Goal: Task Accomplishment & Management: Use online tool/utility

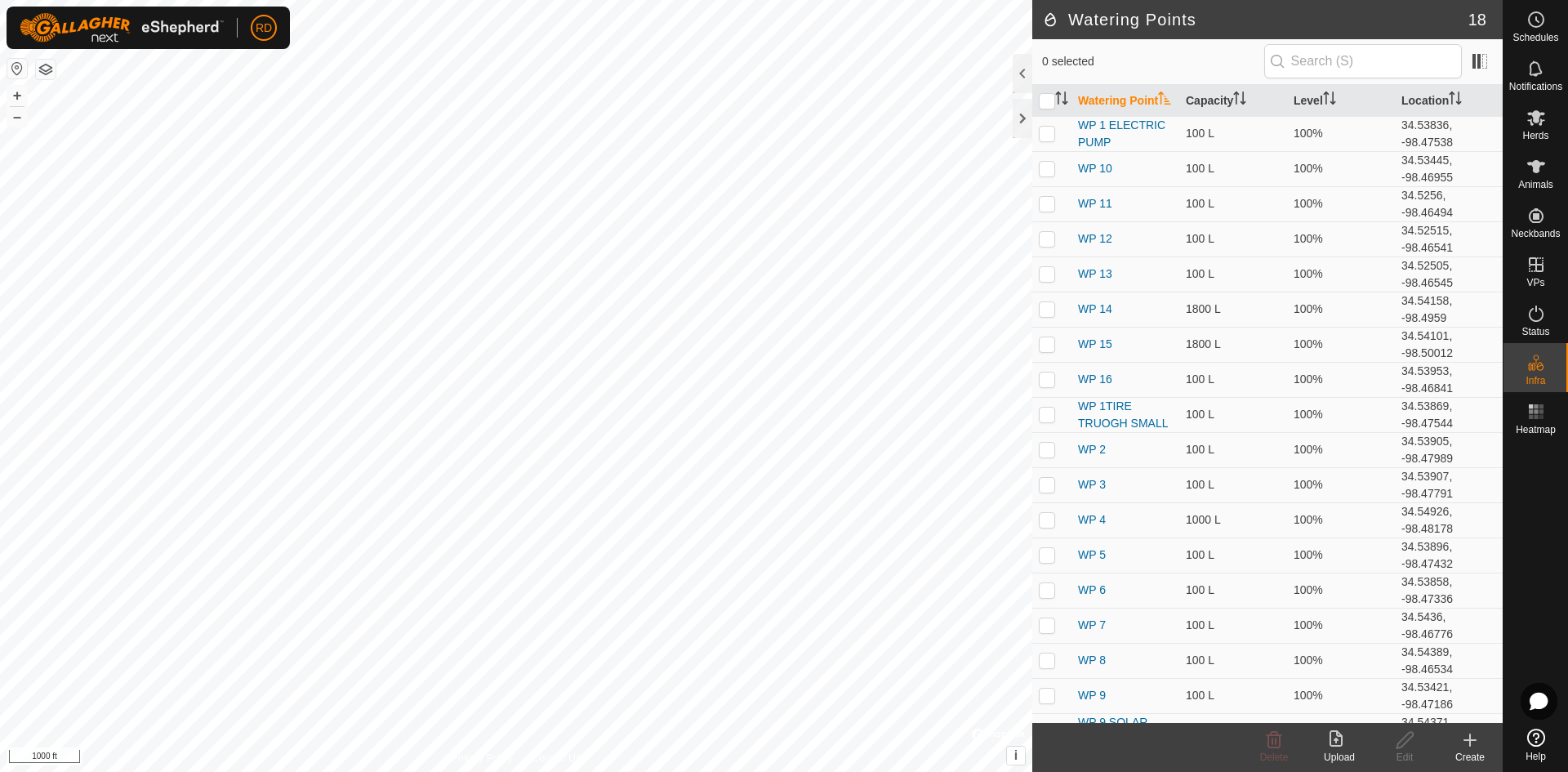
click at [7, 98] on div "+ –" at bounding box center [17, 106] width 22 height 42
click at [14, 95] on button "+" at bounding box center [17, 95] width 20 height 20
click at [18, 87] on button "+" at bounding box center [17, 95] width 20 height 20
click at [18, 88] on button "+" at bounding box center [17, 95] width 20 height 20
click at [13, 120] on button "–" at bounding box center [17, 116] width 20 height 20
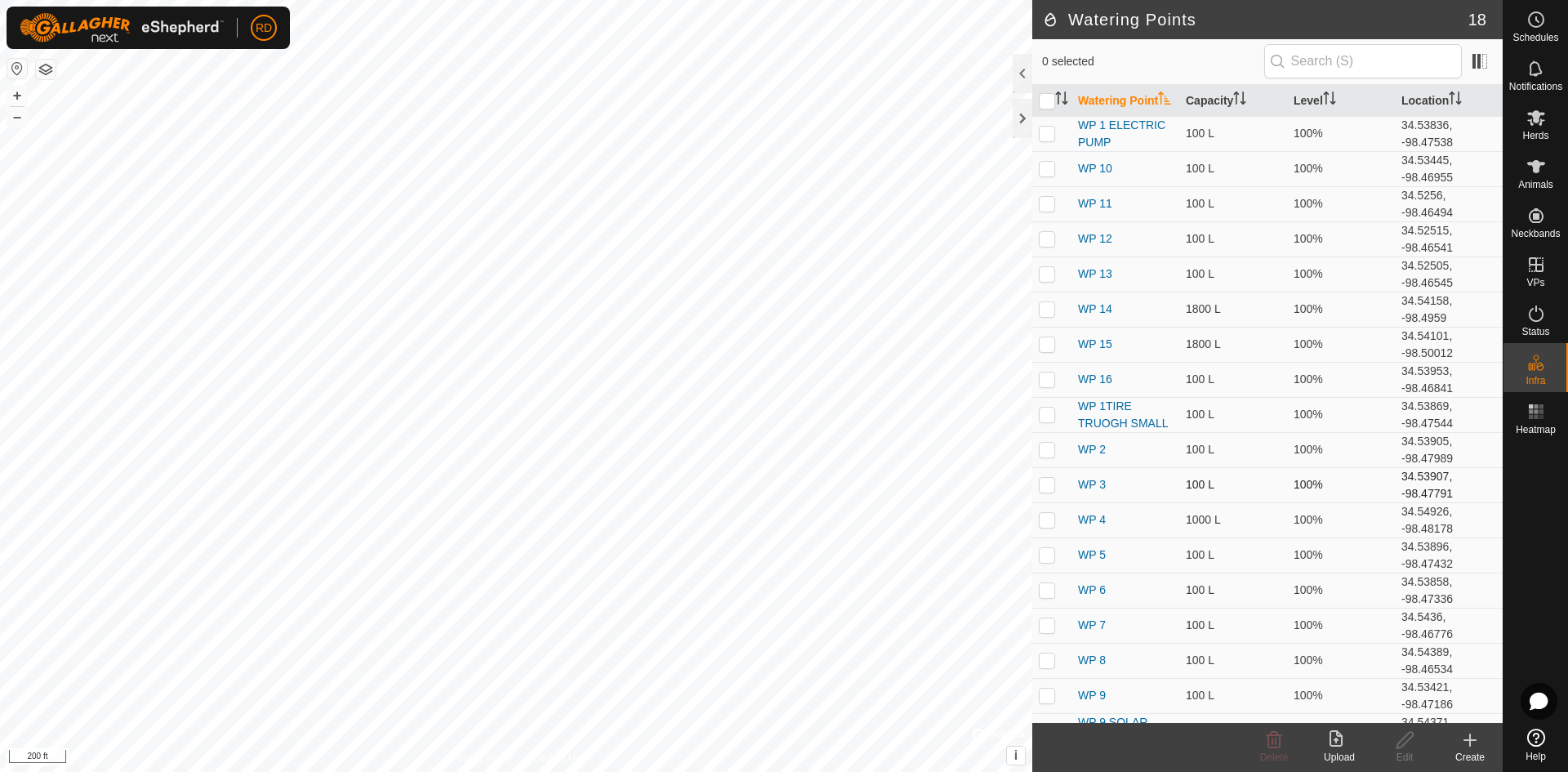
click at [1045, 489] on div "Watering Points 18 0 selected Watering Point Capacity Level Location WP 1 ELECT…" at bounding box center [751, 386] width 1502 height 772
click at [1190, 496] on div "Watering Points 18 0 selected Watering Point Capacity Level Location WP 1 ELECT…" at bounding box center [751, 386] width 1502 height 772
click at [1210, 517] on div "Watering Points 18 0 selected Watering Point Capacity Level Location WP 1 ELECT…" at bounding box center [751, 386] width 1502 height 772
click at [869, 503] on div "Watering Points 18 0 selected Watering Point Capacity Level Location WP 1 ELECT…" at bounding box center [751, 386] width 1502 height 772
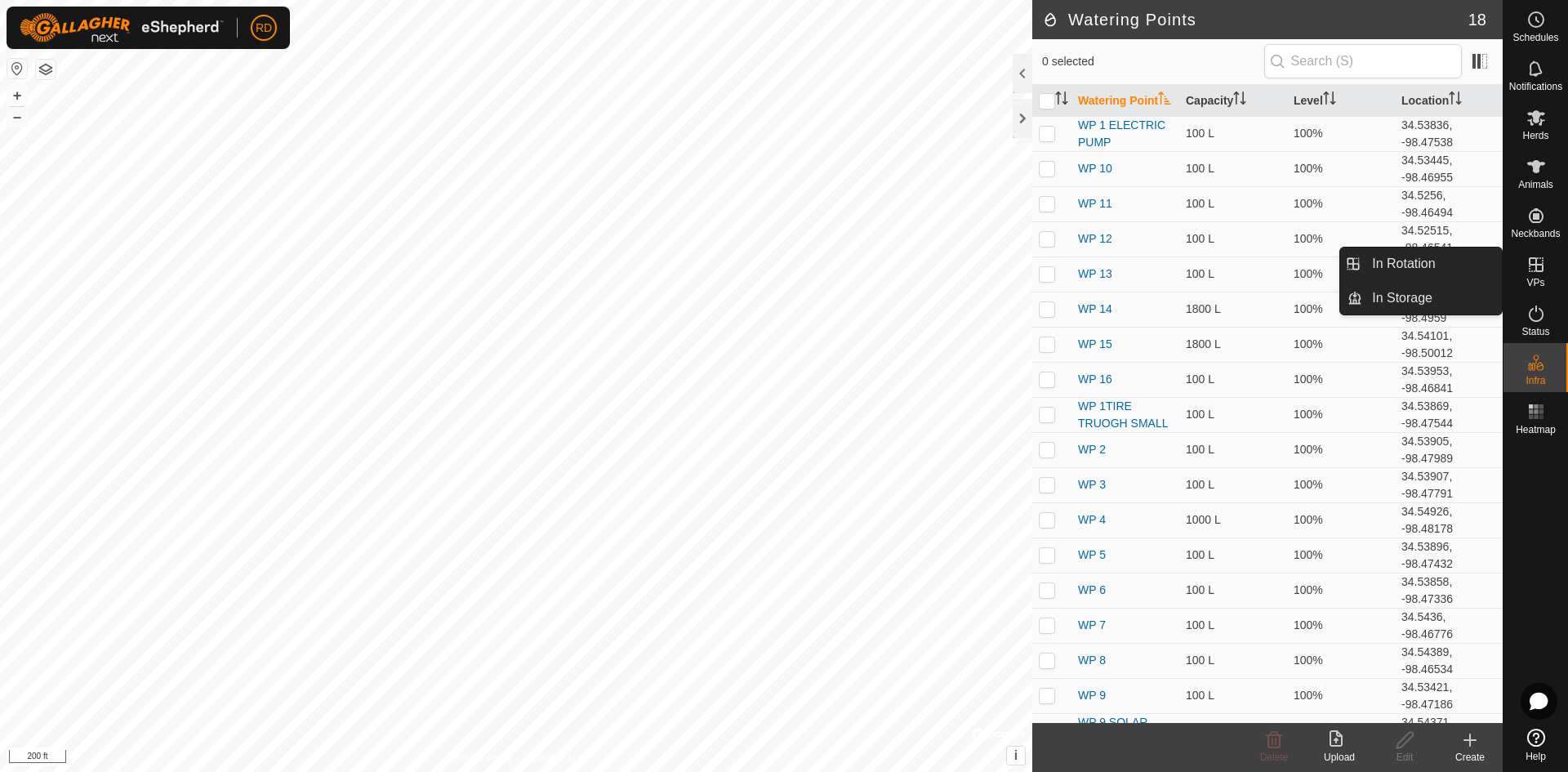
click at [1530, 272] on icon at bounding box center [1535, 265] width 20 height 20
click at [1443, 260] on link "In Rotation" at bounding box center [1431, 264] width 140 height 33
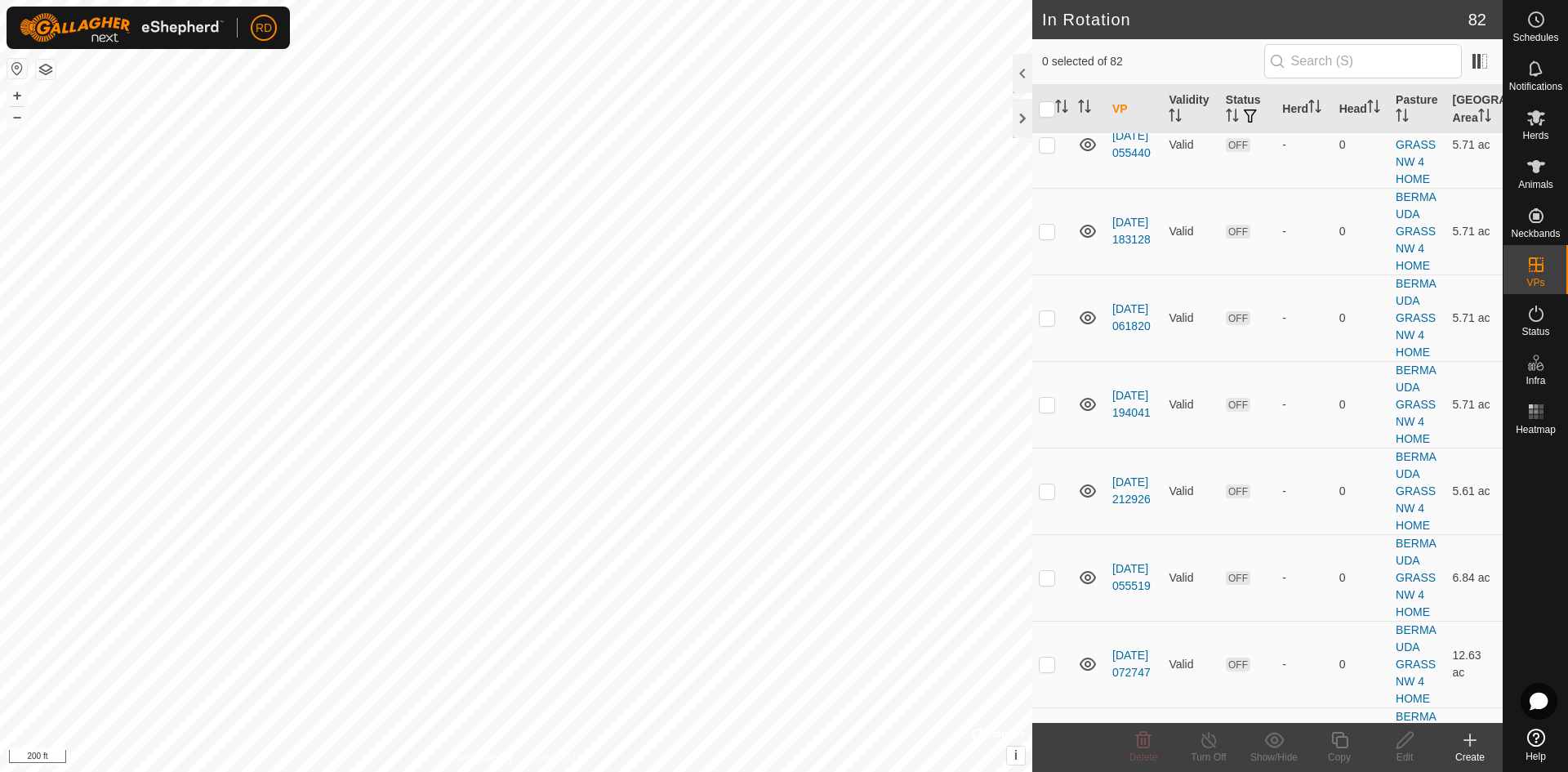
scroll to position [3002, 0]
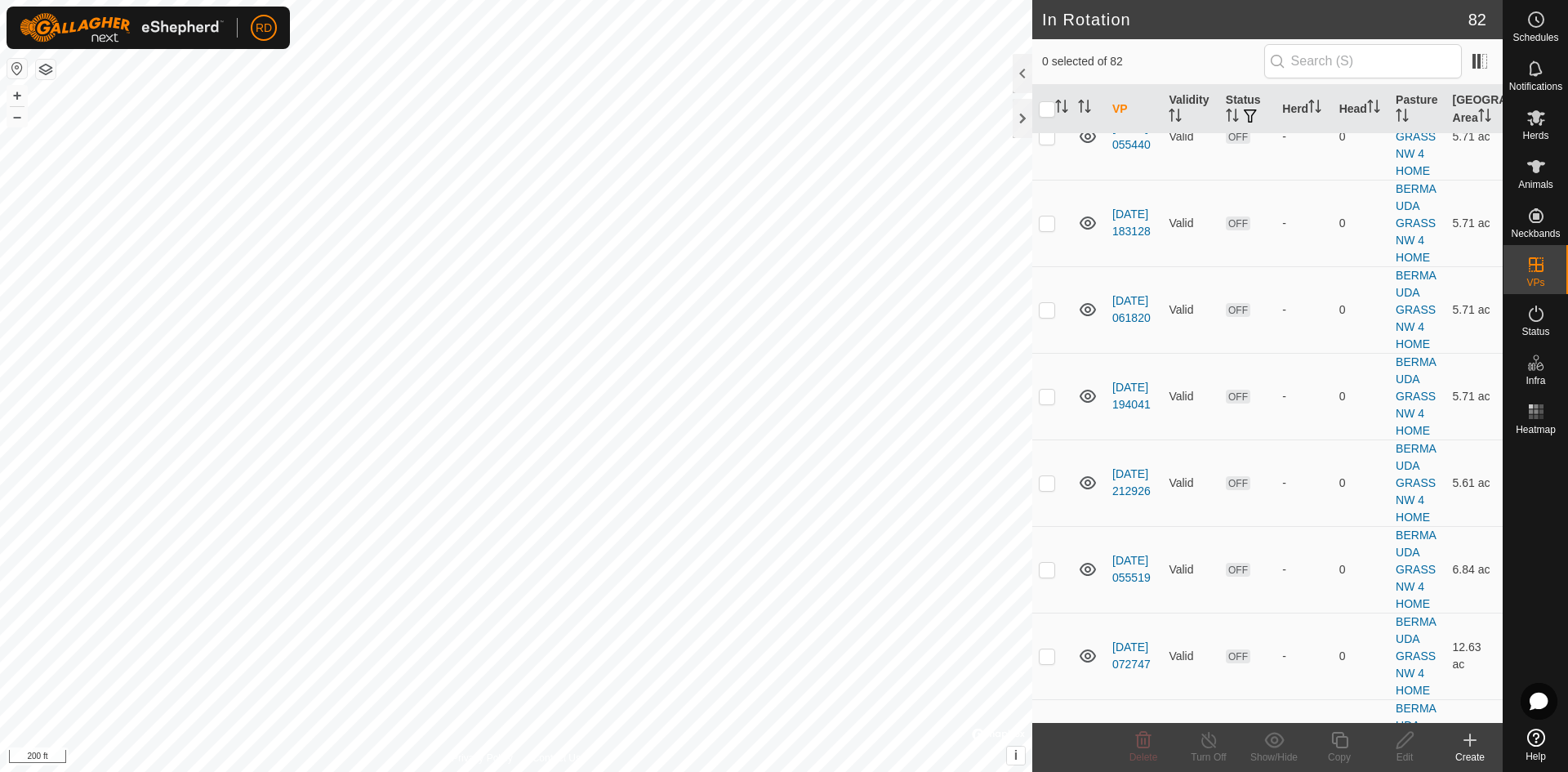
checkbox input "true"
click at [1339, 750] on div "Copy" at bounding box center [1339, 757] width 66 height 15
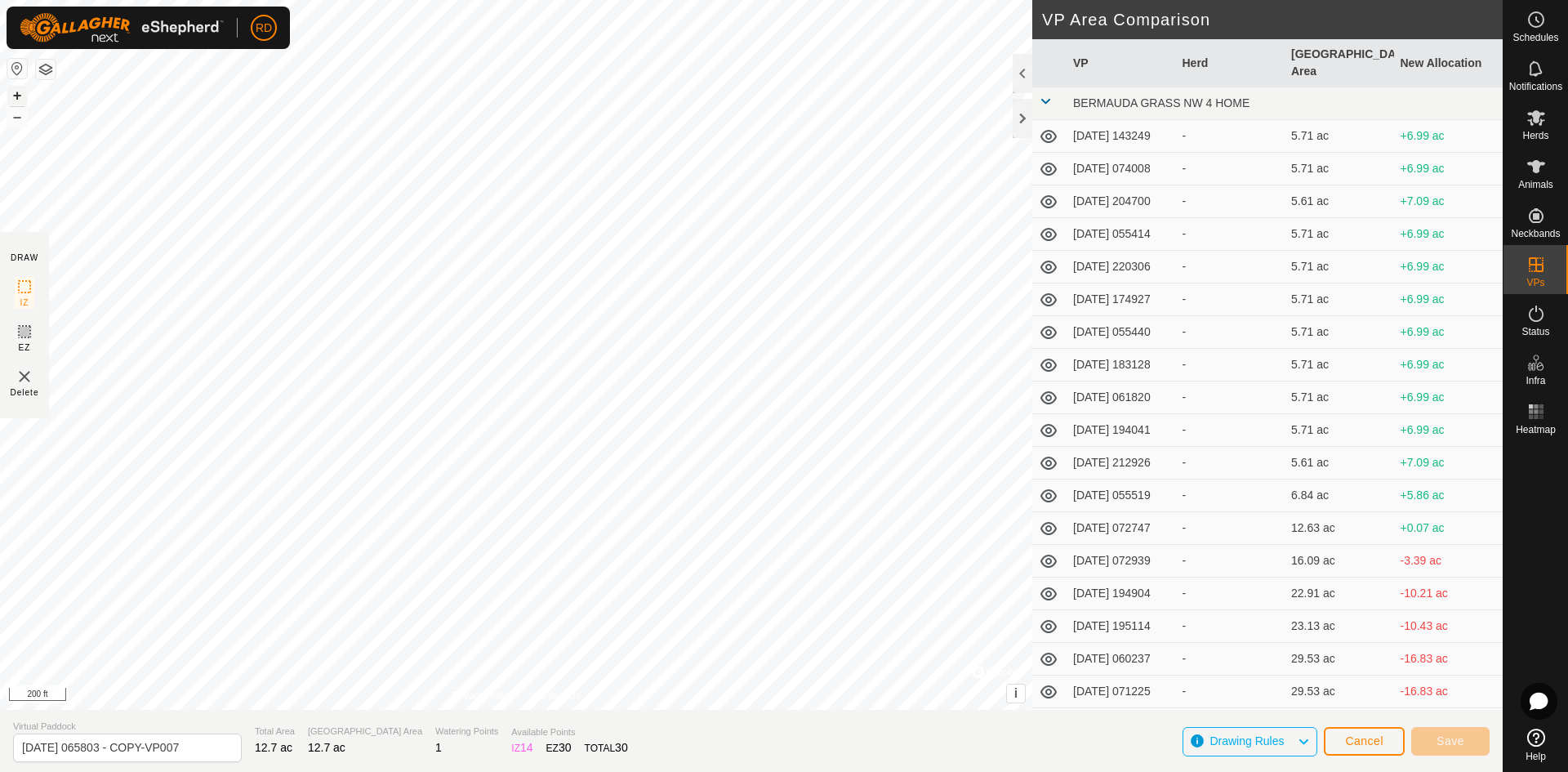
click at [12, 94] on button "+" at bounding box center [17, 95] width 20 height 20
click at [23, 95] on button "+" at bounding box center [17, 95] width 20 height 20
click at [1455, 745] on span "Save" at bounding box center [1451, 741] width 28 height 13
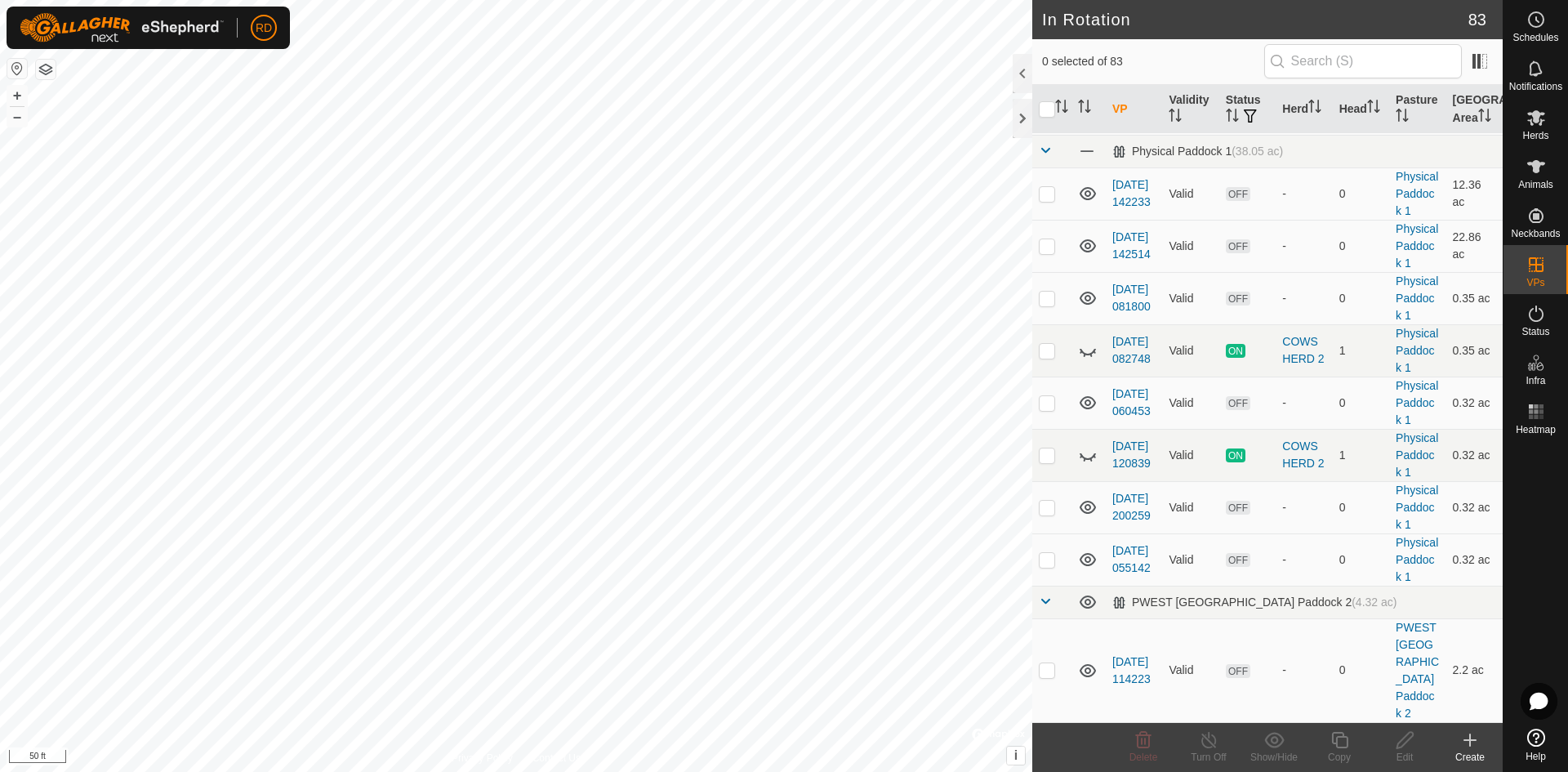
scroll to position [5196, 0]
click at [1530, 125] on icon at bounding box center [1535, 117] width 20 height 20
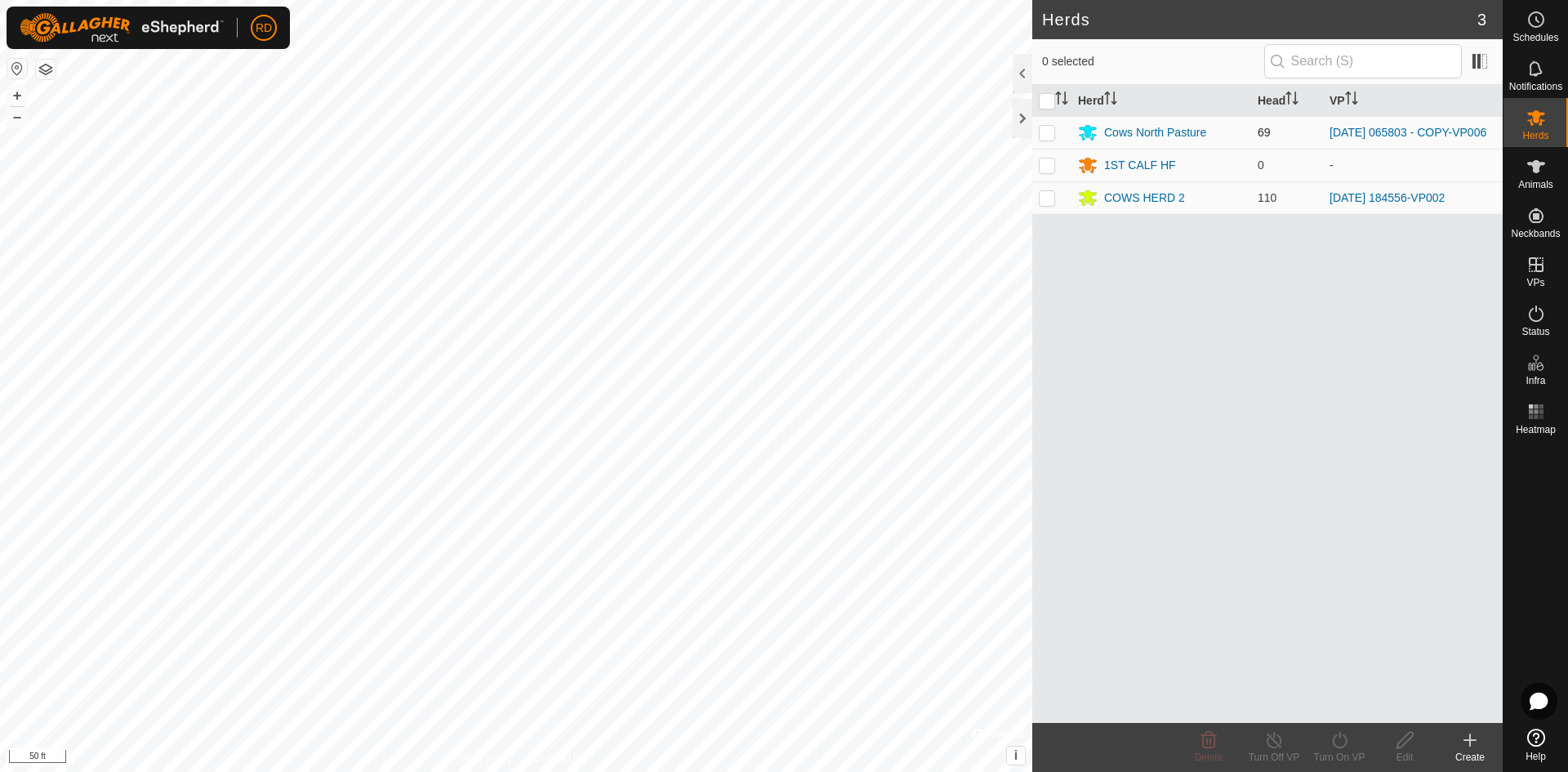
click at [1044, 133] on p-checkbox at bounding box center [1047, 132] width 16 height 13
checkbox input "true"
click at [1336, 742] on icon at bounding box center [1339, 739] width 21 height 20
click at [1323, 704] on link "Now" at bounding box center [1388, 704] width 161 height 33
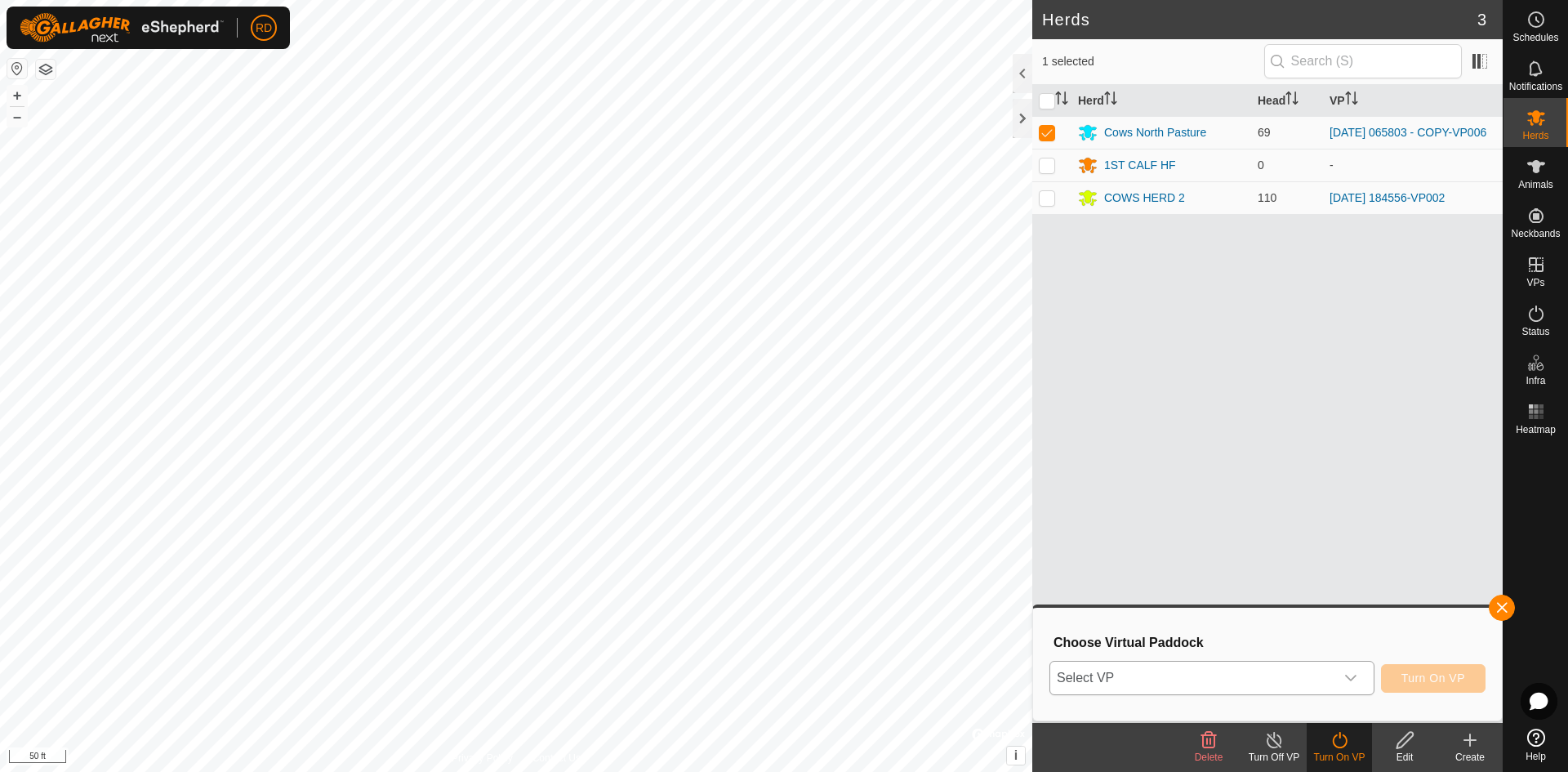
click at [1345, 675] on icon "dropdown trigger" at bounding box center [1350, 678] width 13 height 13
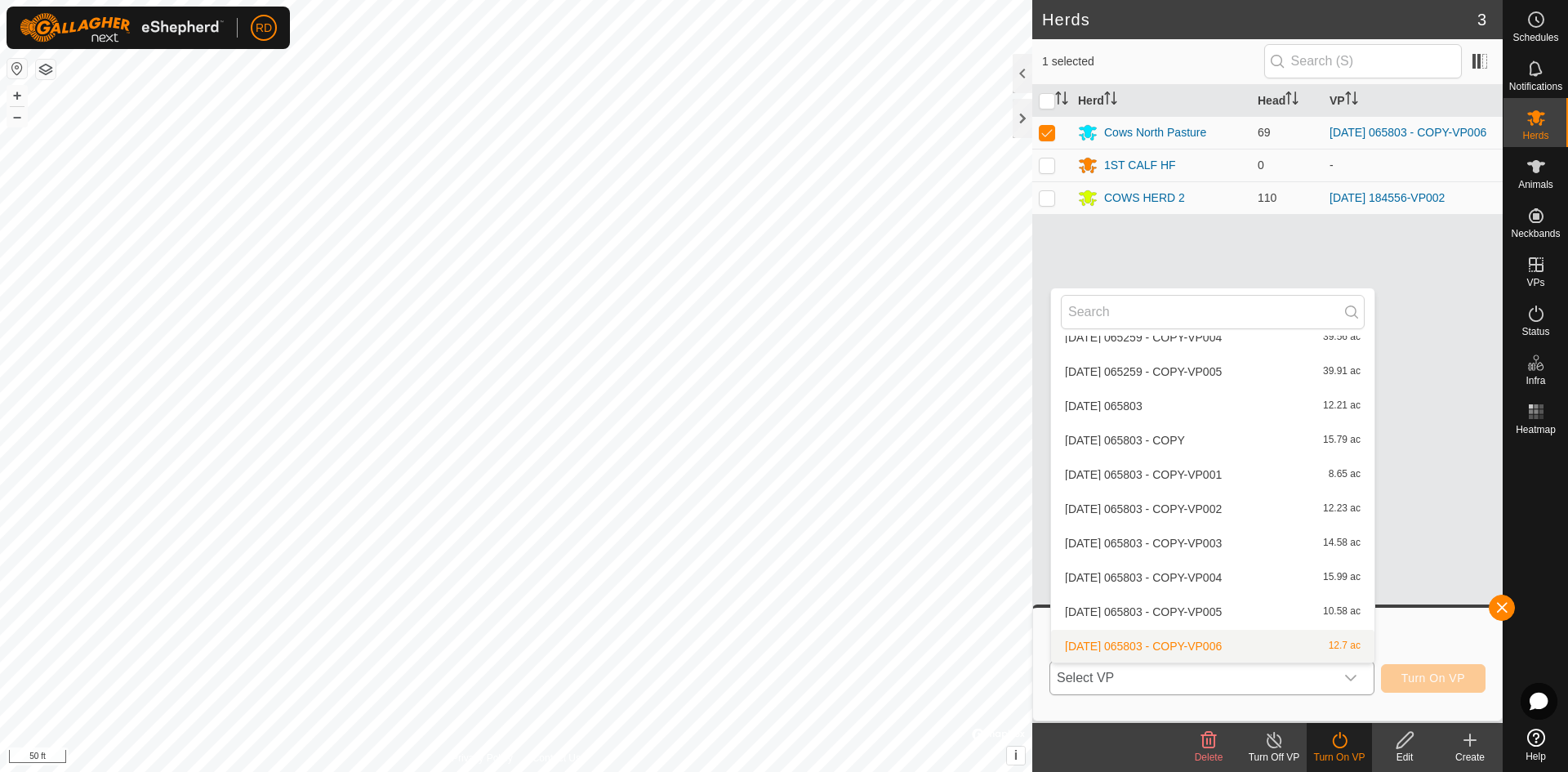
scroll to position [1493, 0]
click at [1199, 649] on li "[DATE] 065803 - COPY-VP007 14.23 ac" at bounding box center [1213, 645] width 324 height 33
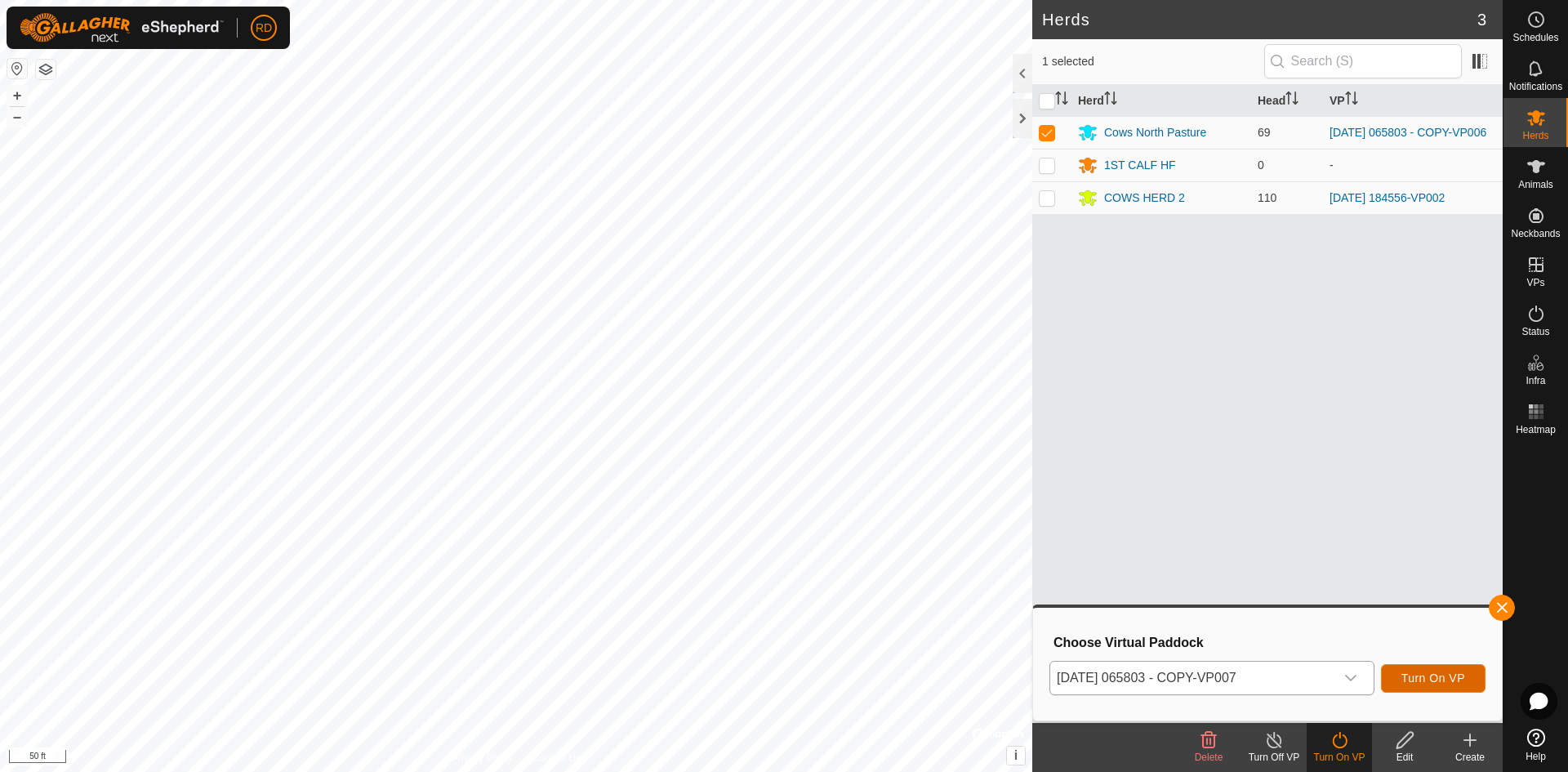
click at [1412, 676] on span "Turn On VP" at bounding box center [1433, 678] width 64 height 13
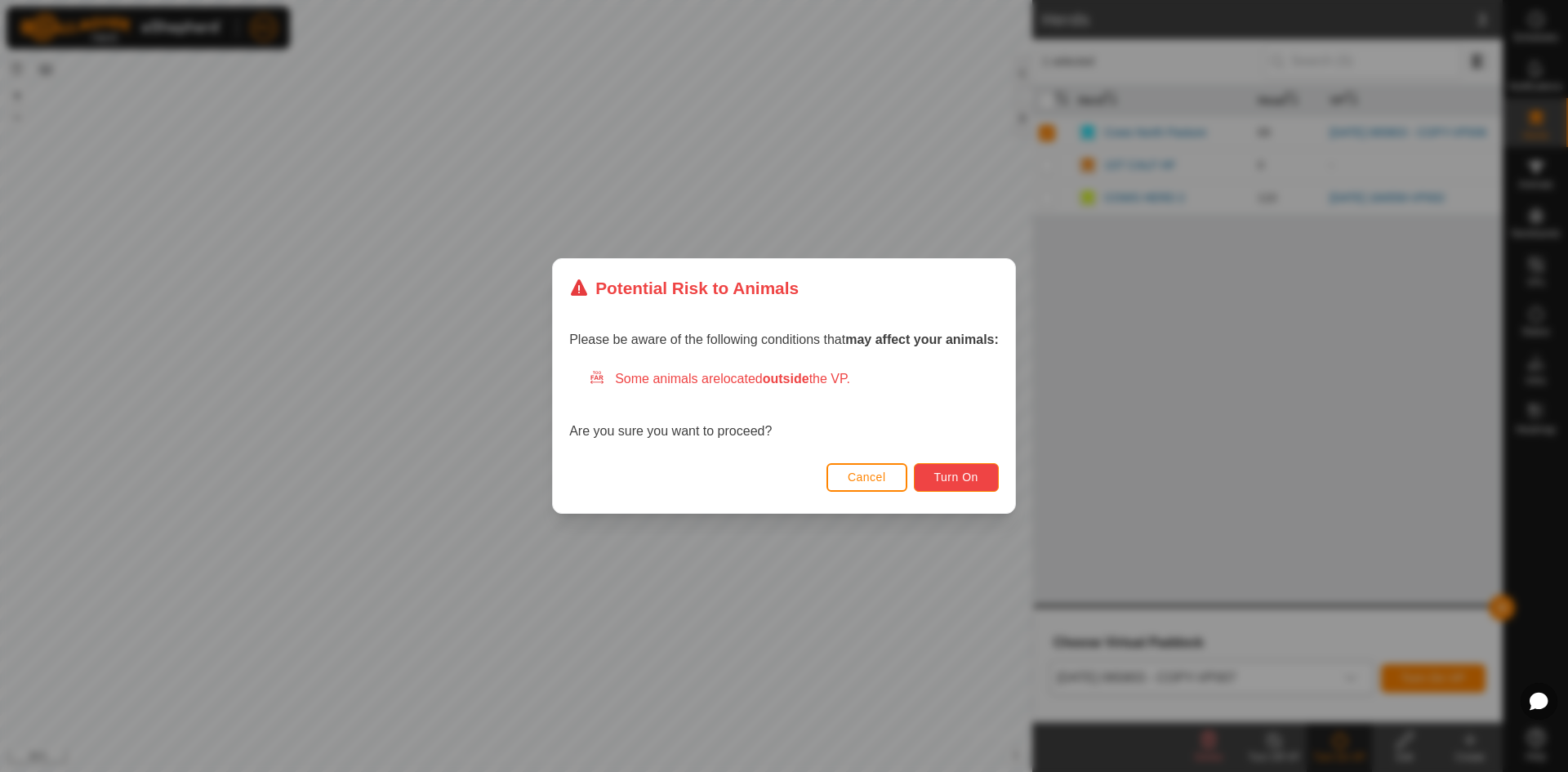
click at [953, 489] on button "Turn On" at bounding box center [956, 477] width 85 height 28
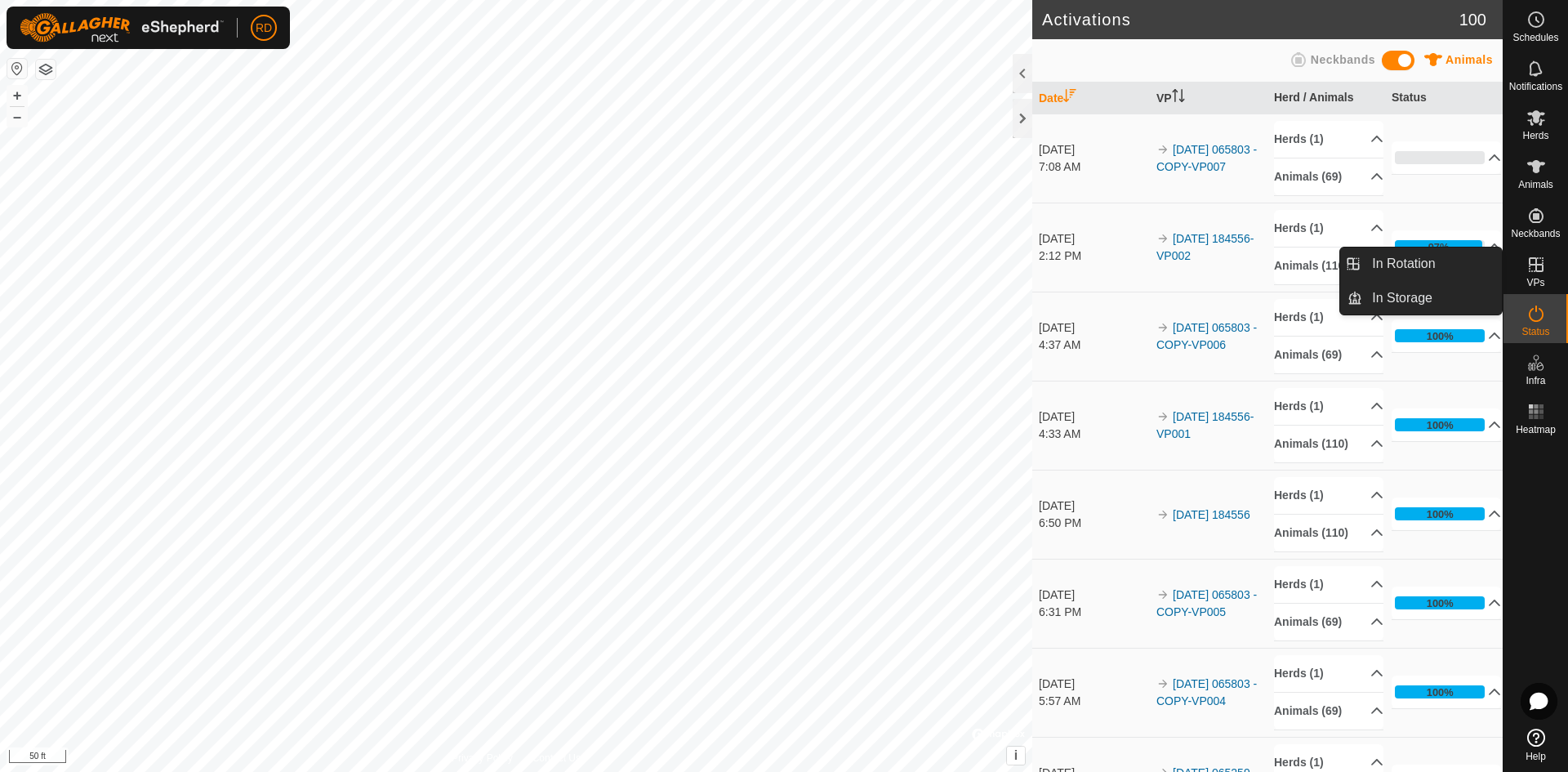
click at [1530, 271] on icon at bounding box center [1536, 265] width 15 height 15
click at [1418, 269] on link "In Rotation" at bounding box center [1431, 264] width 140 height 33
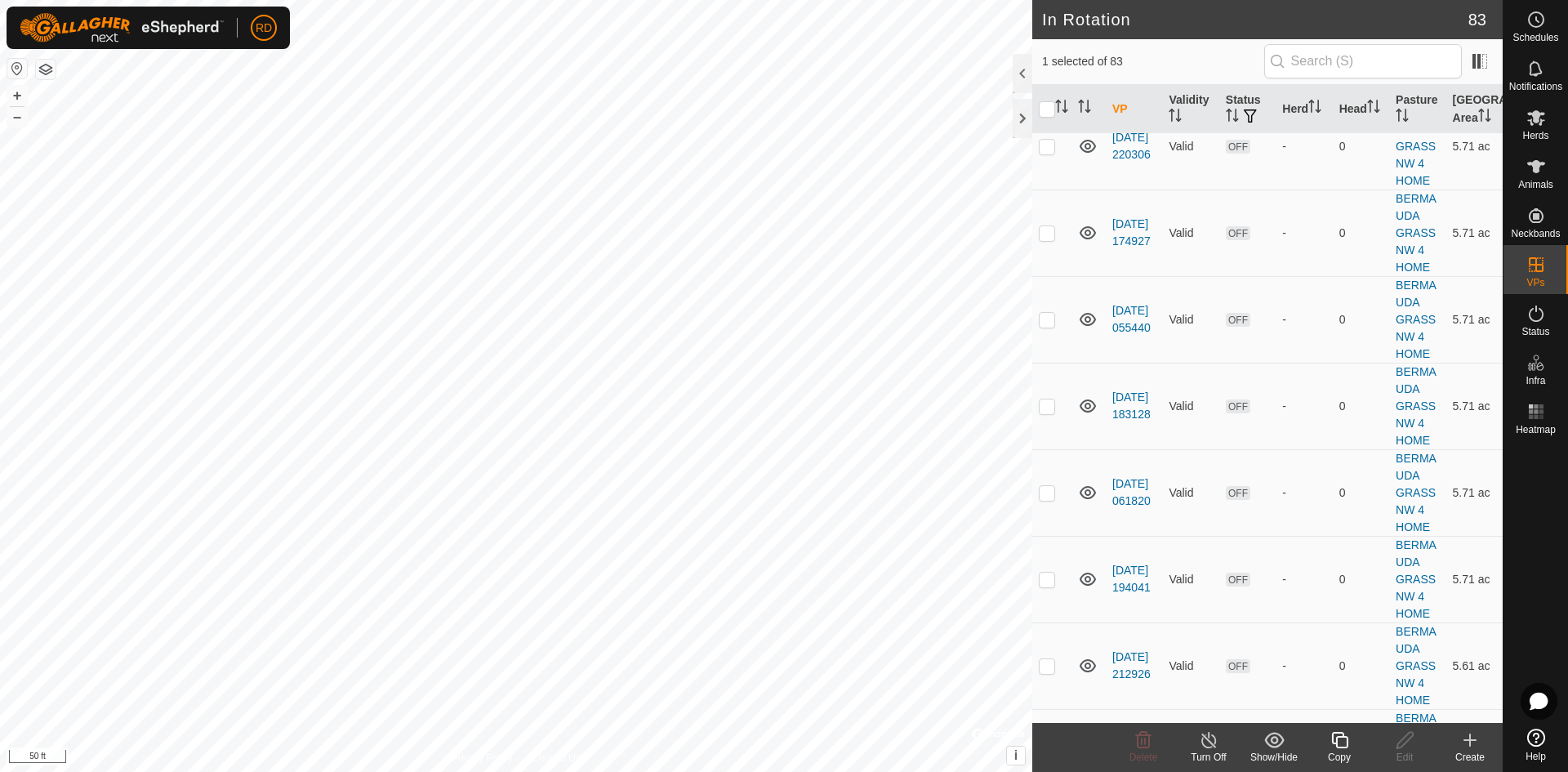
scroll to position [2986, 0]
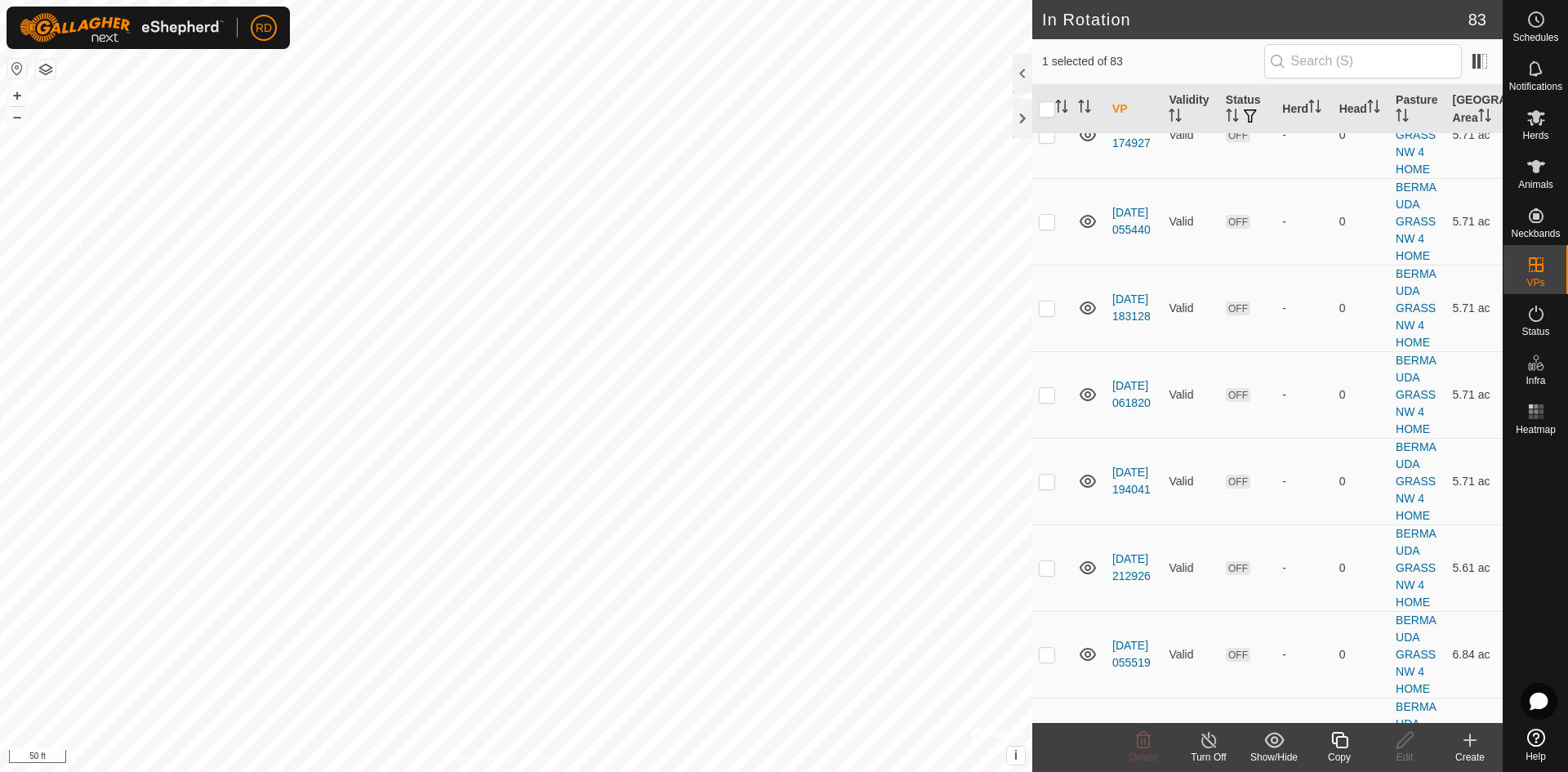
checkbox input "false"
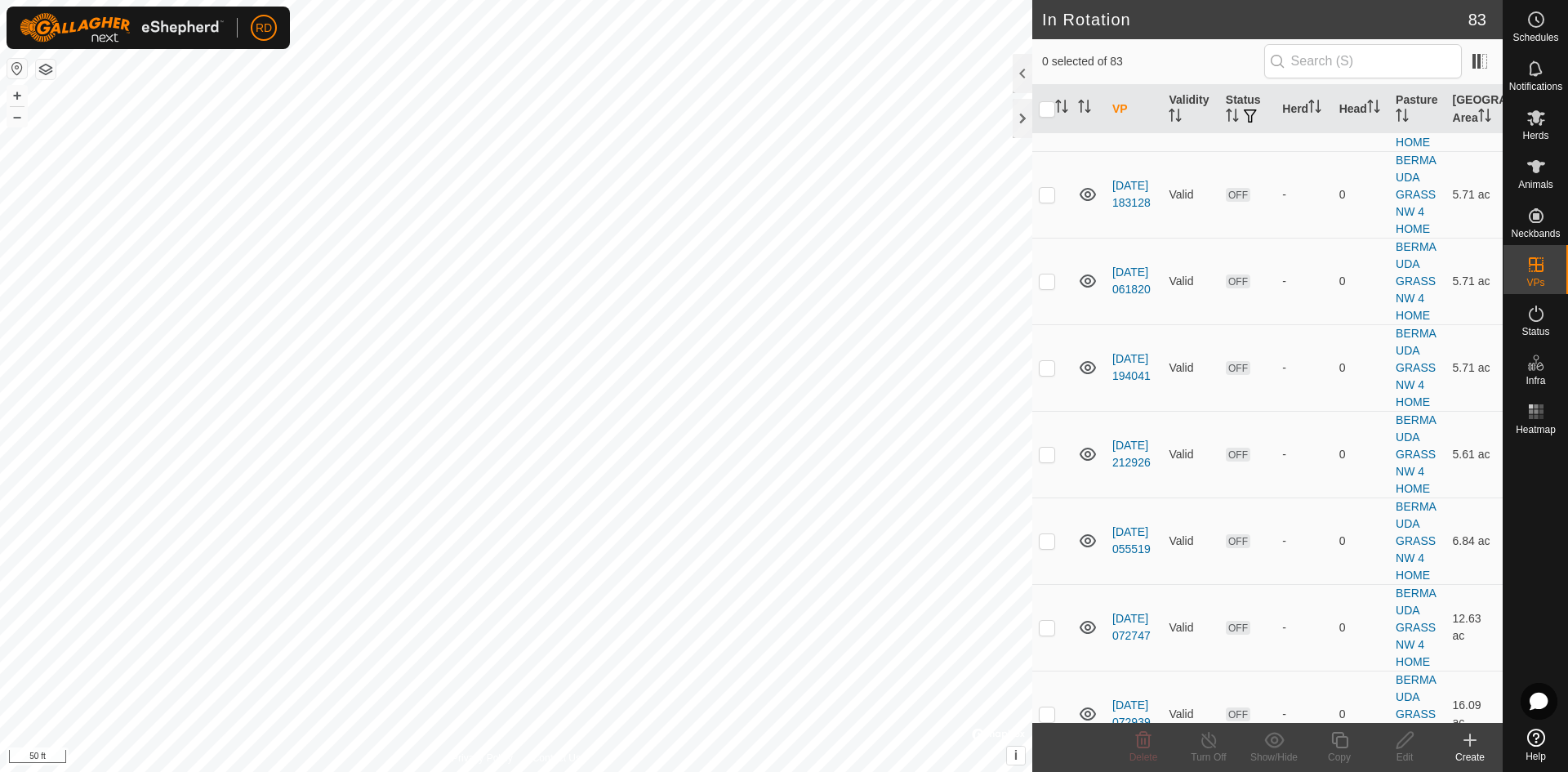
checkbox input "true"
click at [1346, 749] on icon at bounding box center [1339, 739] width 21 height 20
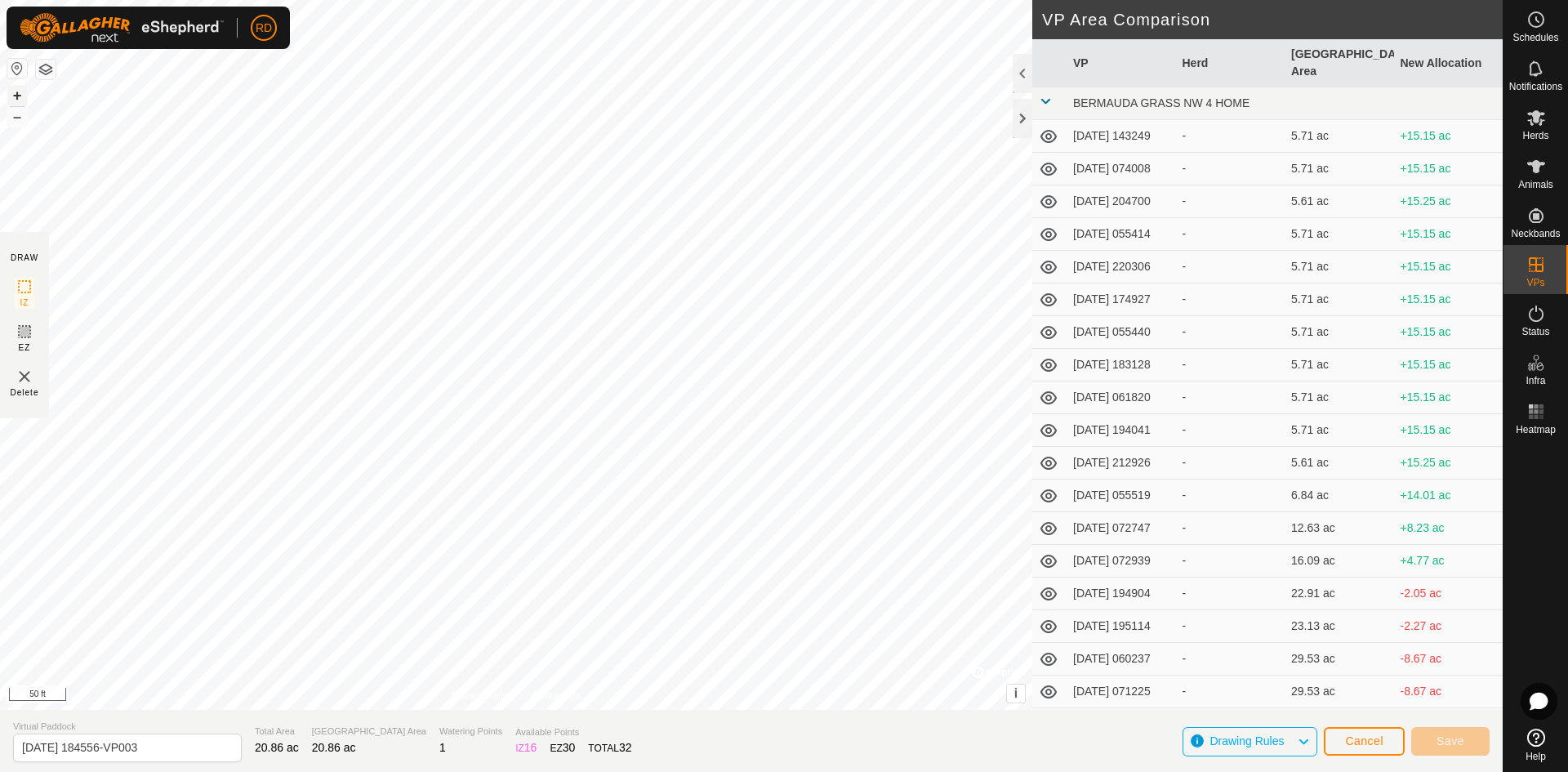
click at [16, 96] on button "+" at bounding box center [17, 95] width 20 height 20
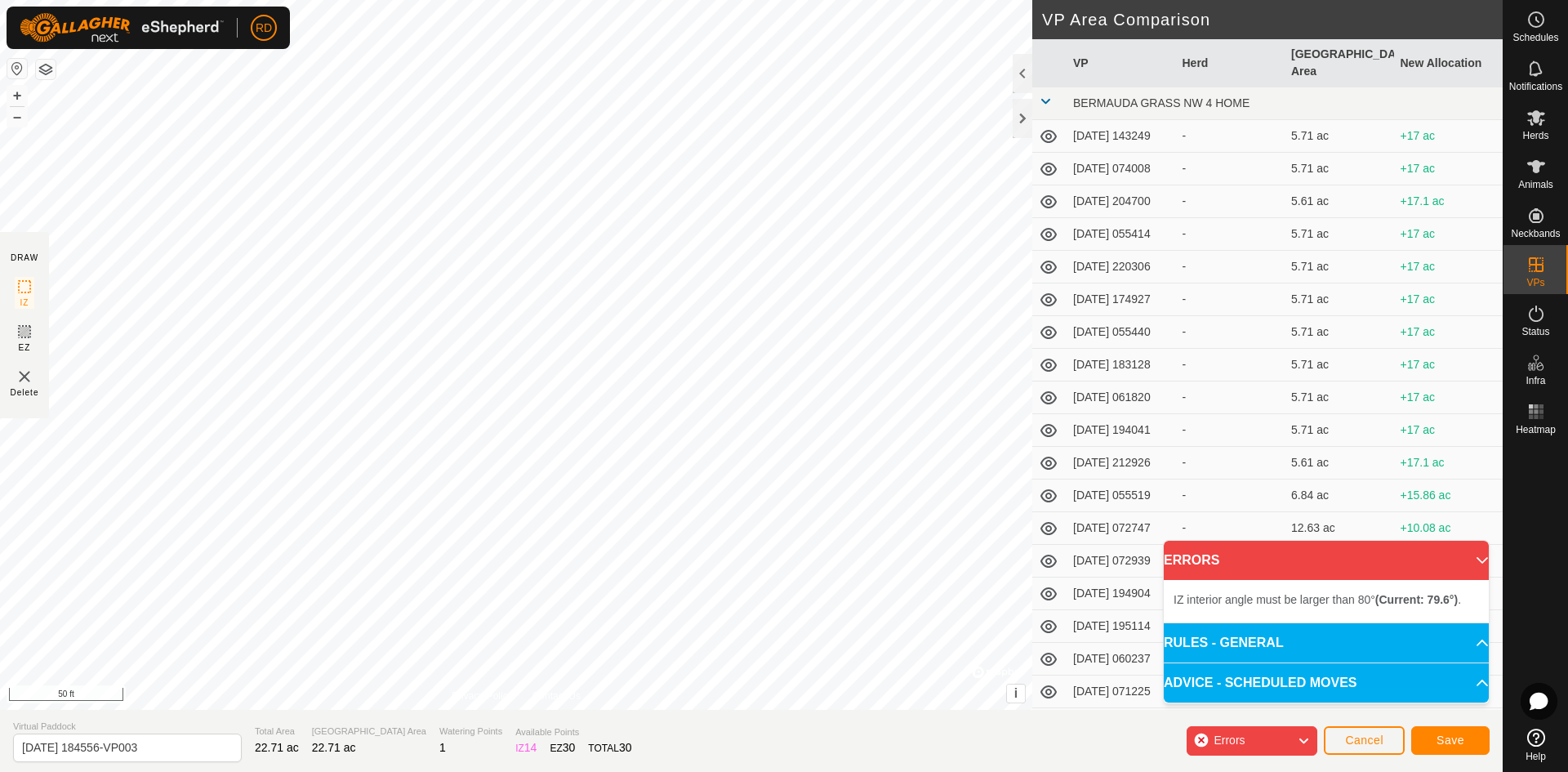
click at [1038, 509] on div "DRAW IZ EZ Delete Privacy Policy Contact Us + – ⇧ i © Mapbox , © OpenStreetMap …" at bounding box center [751, 355] width 1502 height 710
click at [1042, 521] on div "DRAW IZ EZ Delete Privacy Policy Contact Us + – ⇧ i © Mapbox , © OpenStreetMap …" at bounding box center [751, 355] width 1502 height 710
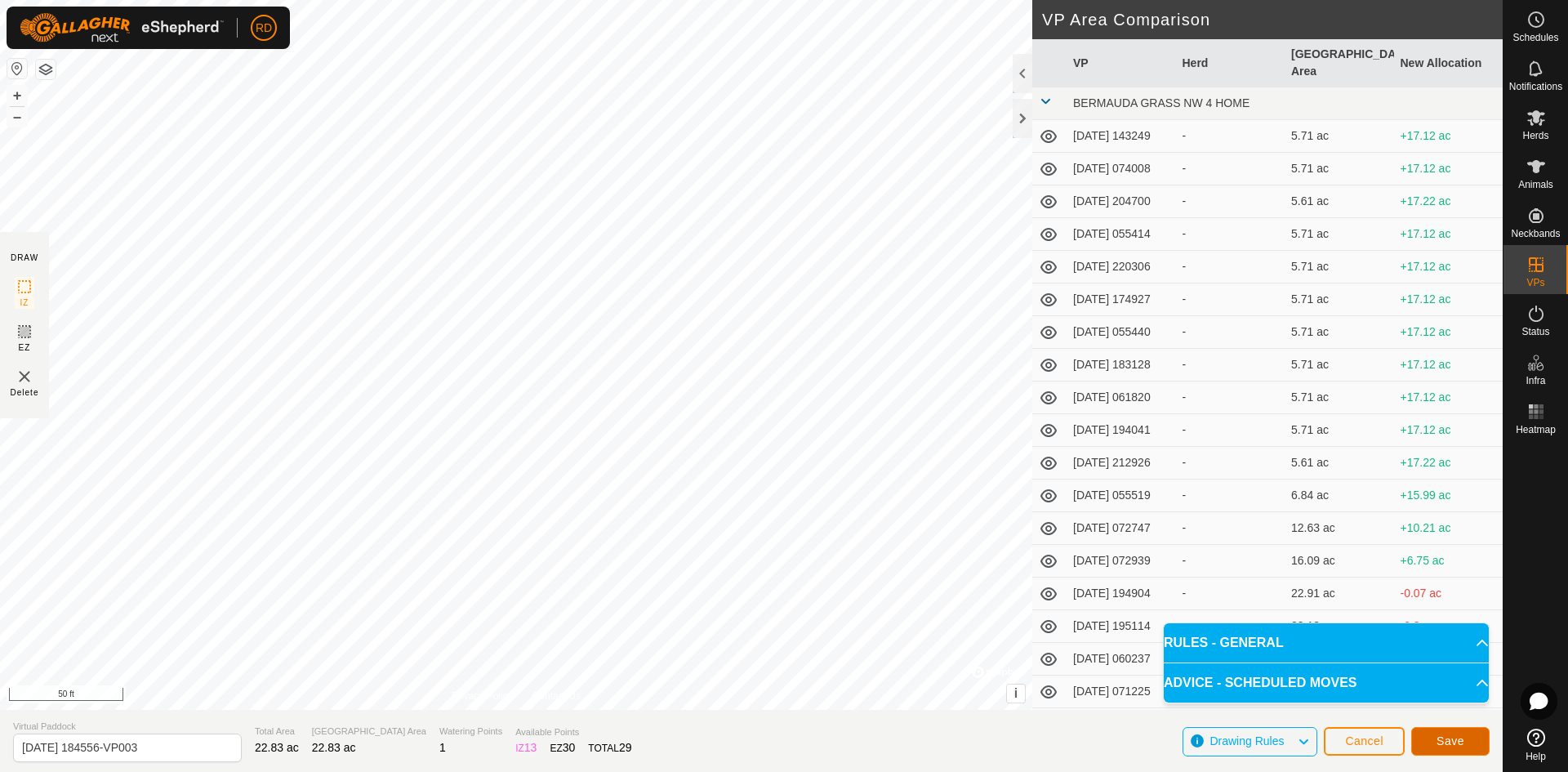
click at [1458, 738] on span "Save" at bounding box center [1451, 741] width 28 height 13
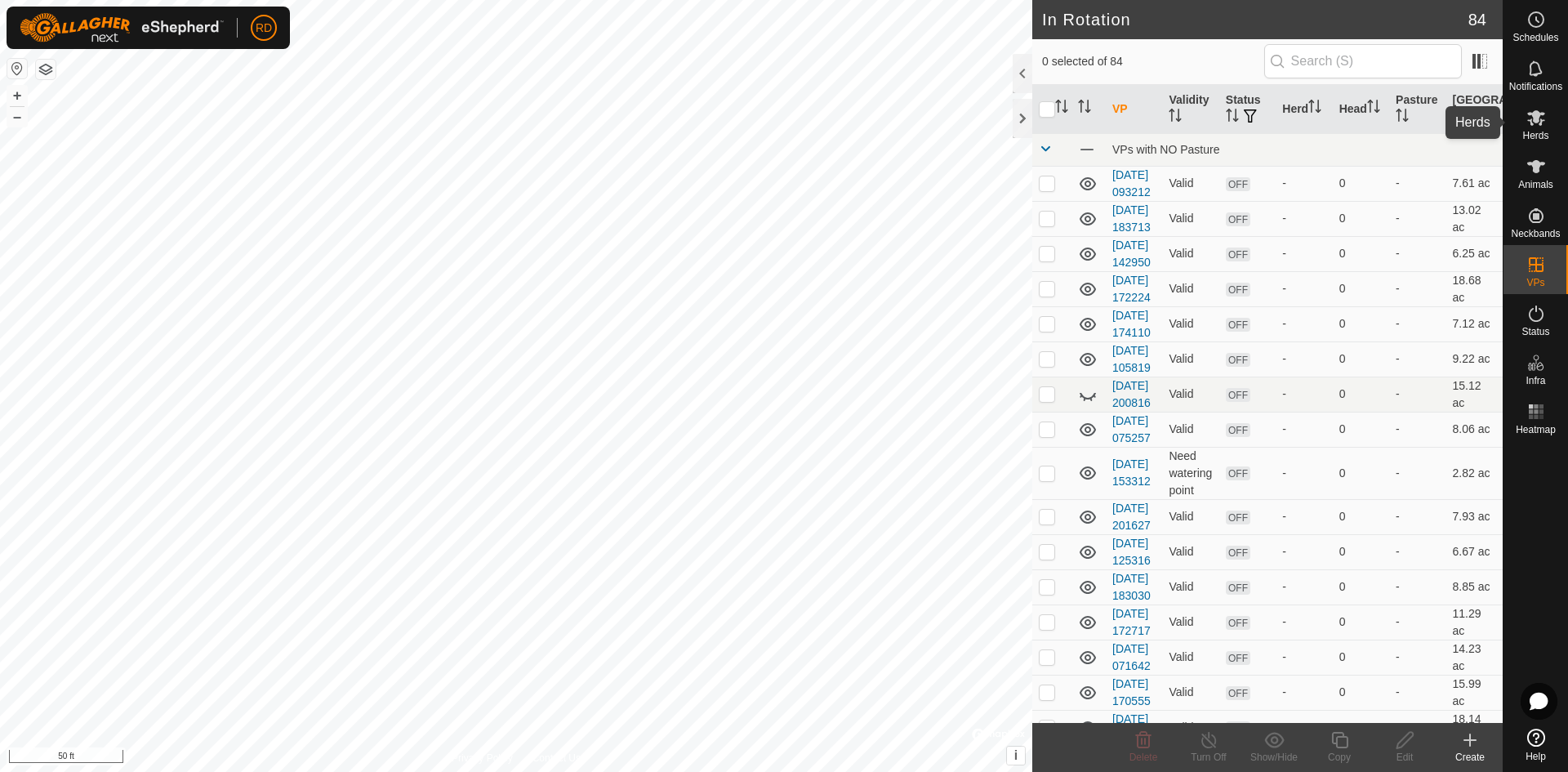
click at [1543, 122] on icon at bounding box center [1535, 117] width 20 height 20
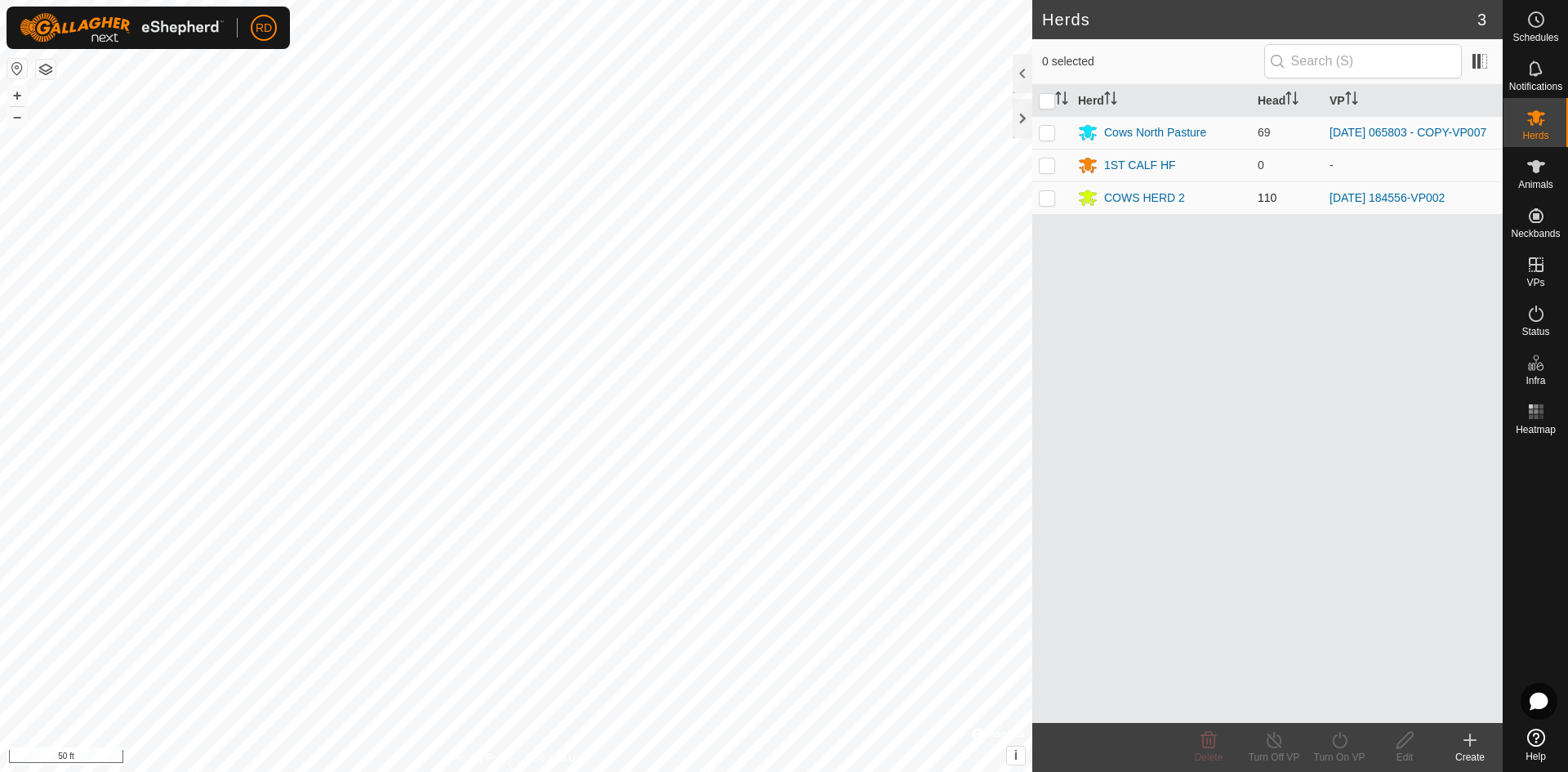
click at [1046, 197] on p-checkbox at bounding box center [1047, 198] width 16 height 13
checkbox input "true"
click at [1347, 742] on icon at bounding box center [1339, 739] width 15 height 16
click at [1344, 699] on link "Now" at bounding box center [1388, 704] width 161 height 33
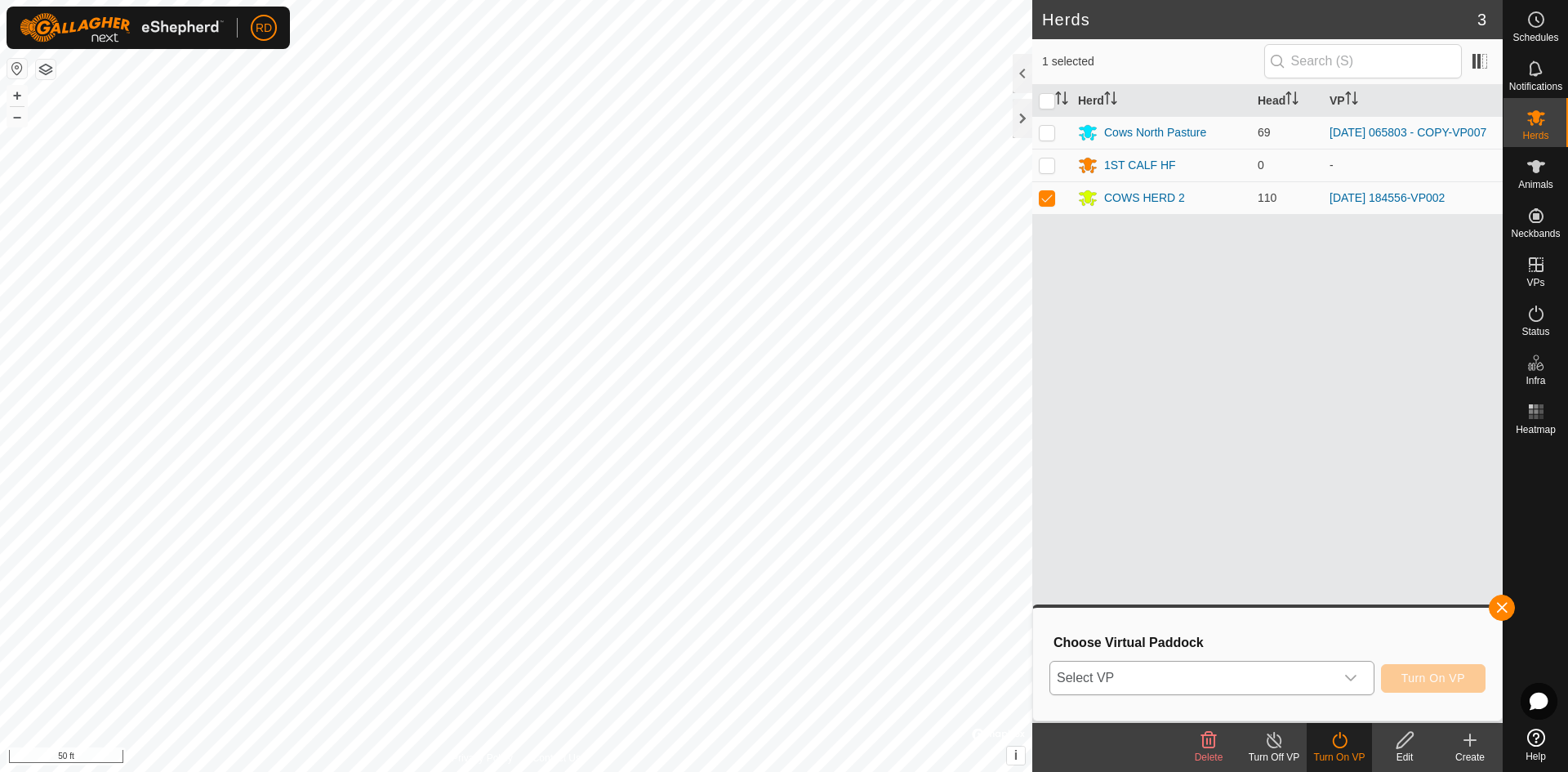
click at [1353, 679] on icon "dropdown trigger" at bounding box center [1350, 677] width 11 height 7
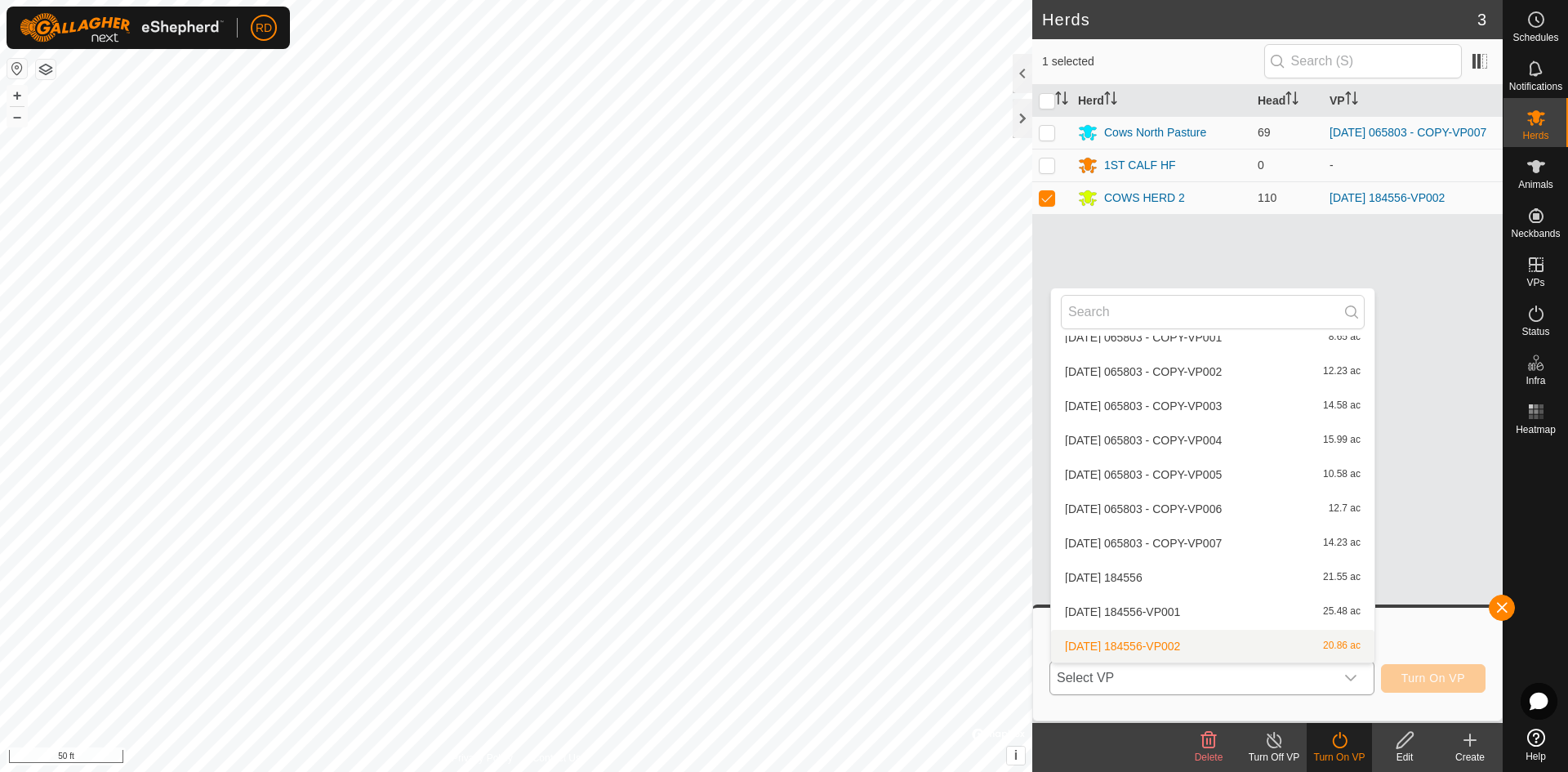
scroll to position [1630, 0]
click at [1326, 647] on li "[DATE] 184556-VP003 22.83 ac" at bounding box center [1213, 645] width 324 height 33
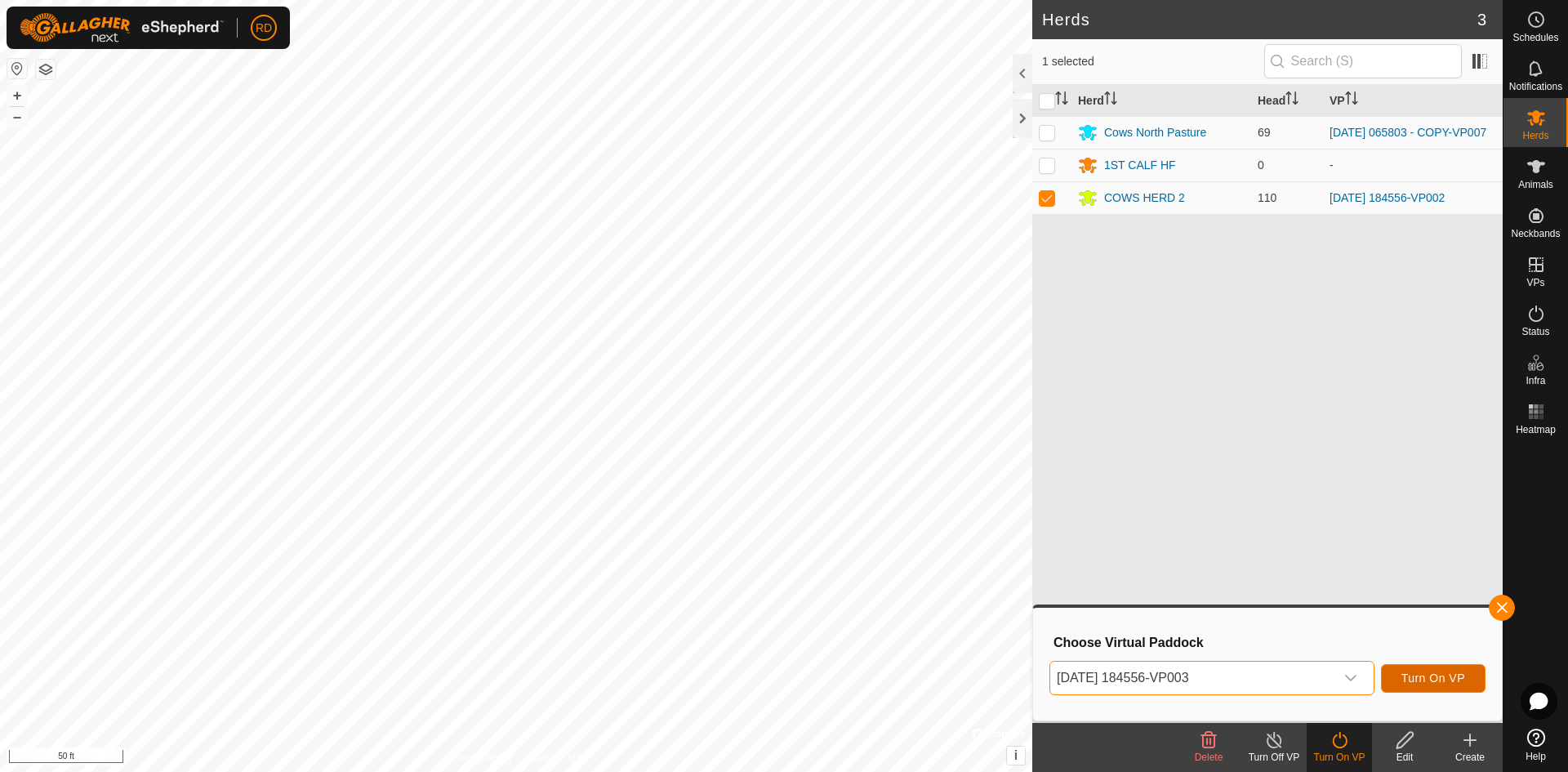
click at [1442, 681] on span "Turn On VP" at bounding box center [1433, 678] width 64 height 13
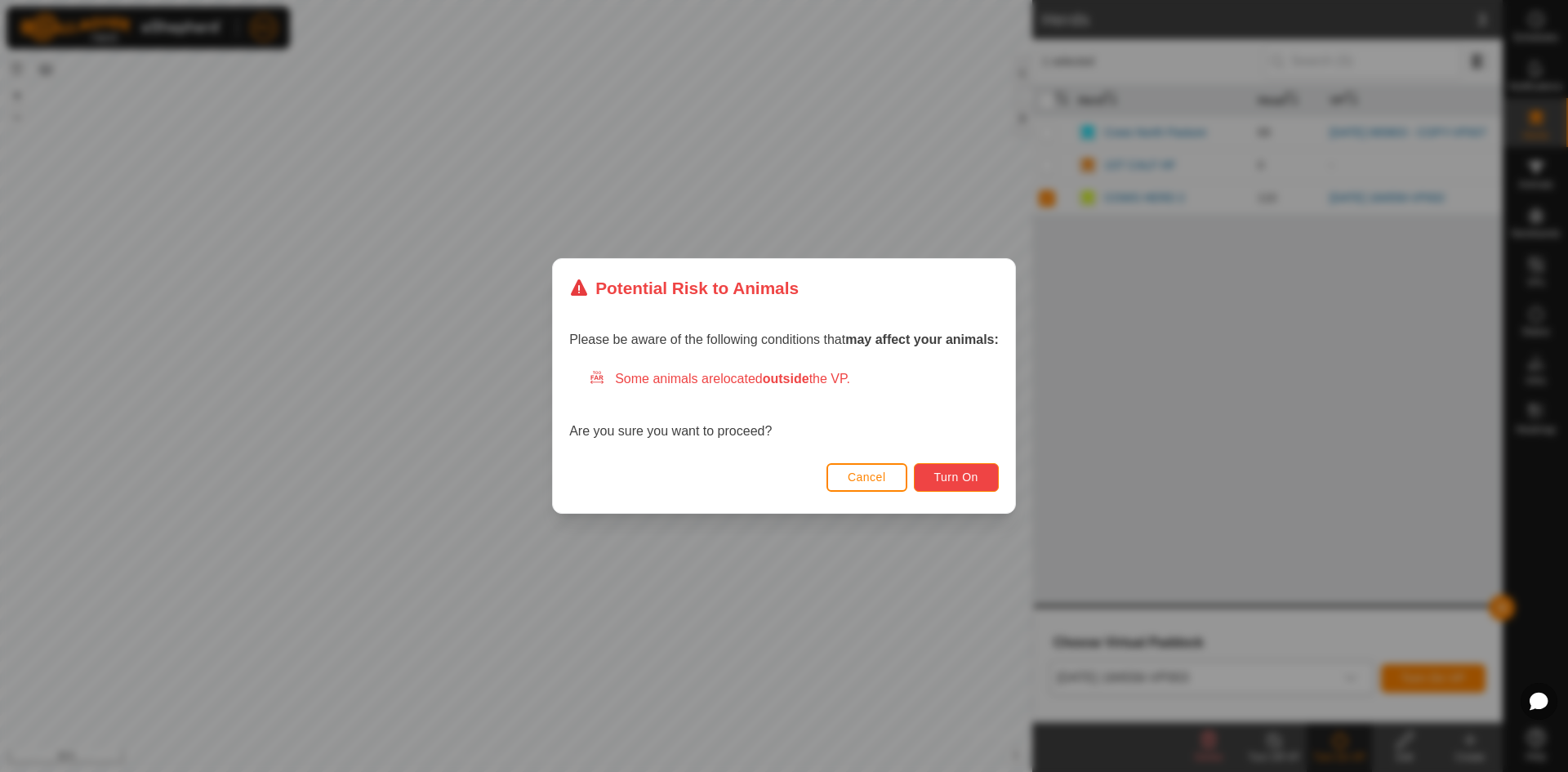
click at [976, 482] on span "Turn On" at bounding box center [956, 477] width 44 height 13
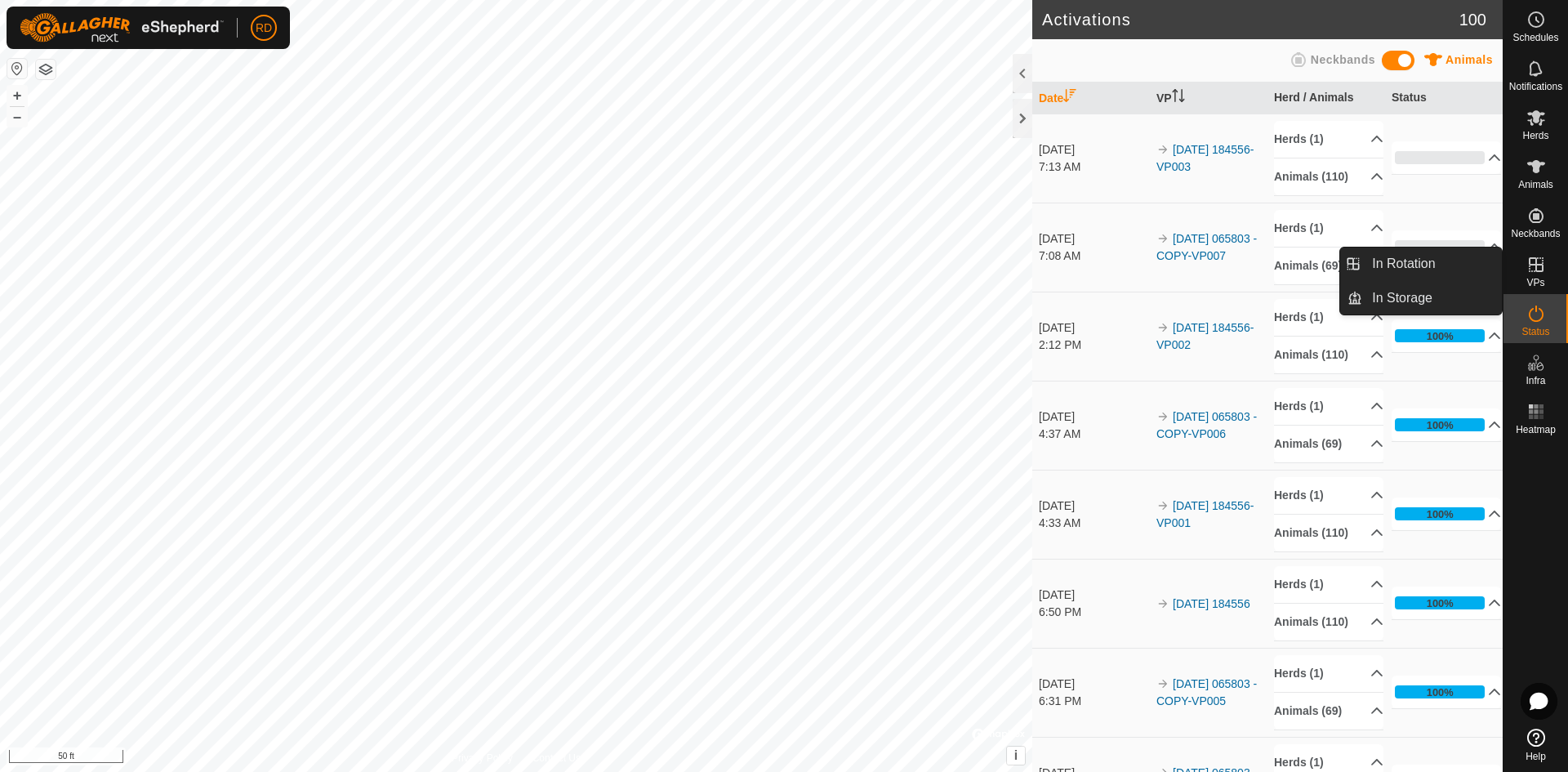
click at [1538, 268] on icon at bounding box center [1535, 265] width 20 height 20
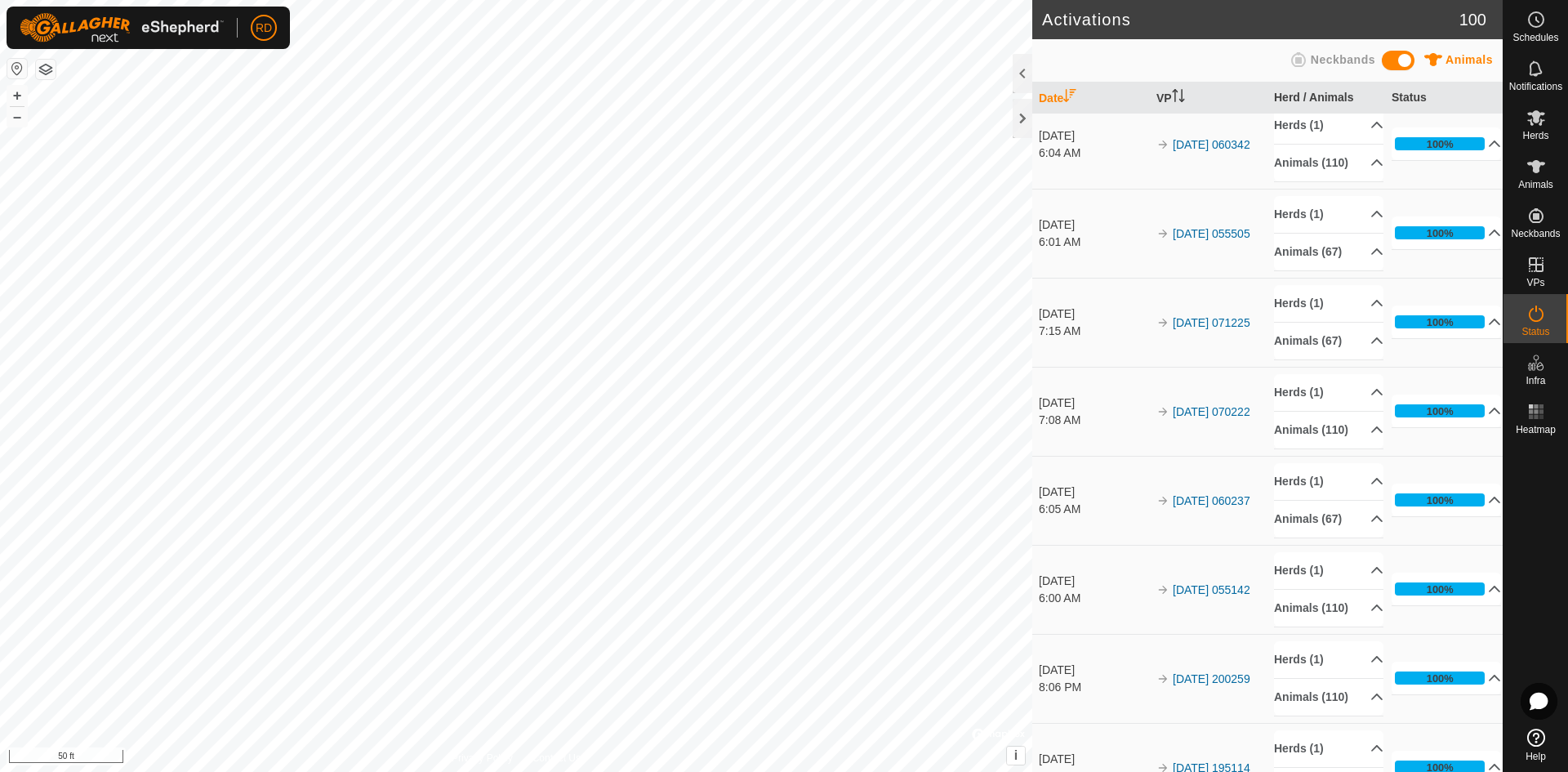
scroll to position [3260, 0]
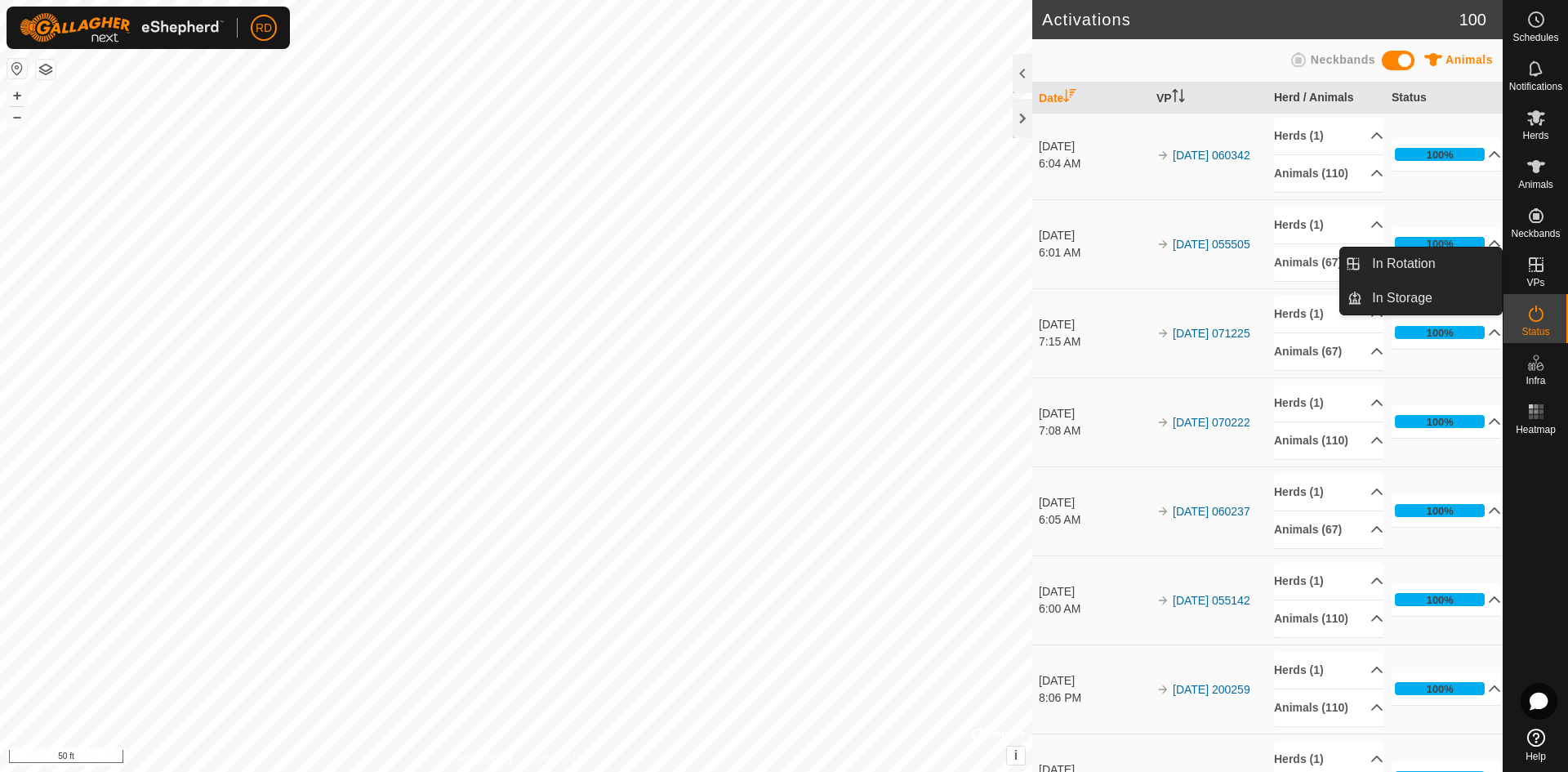
click at [1531, 261] on icon at bounding box center [1535, 265] width 20 height 20
click at [1446, 260] on link "In Rotation" at bounding box center [1431, 264] width 140 height 33
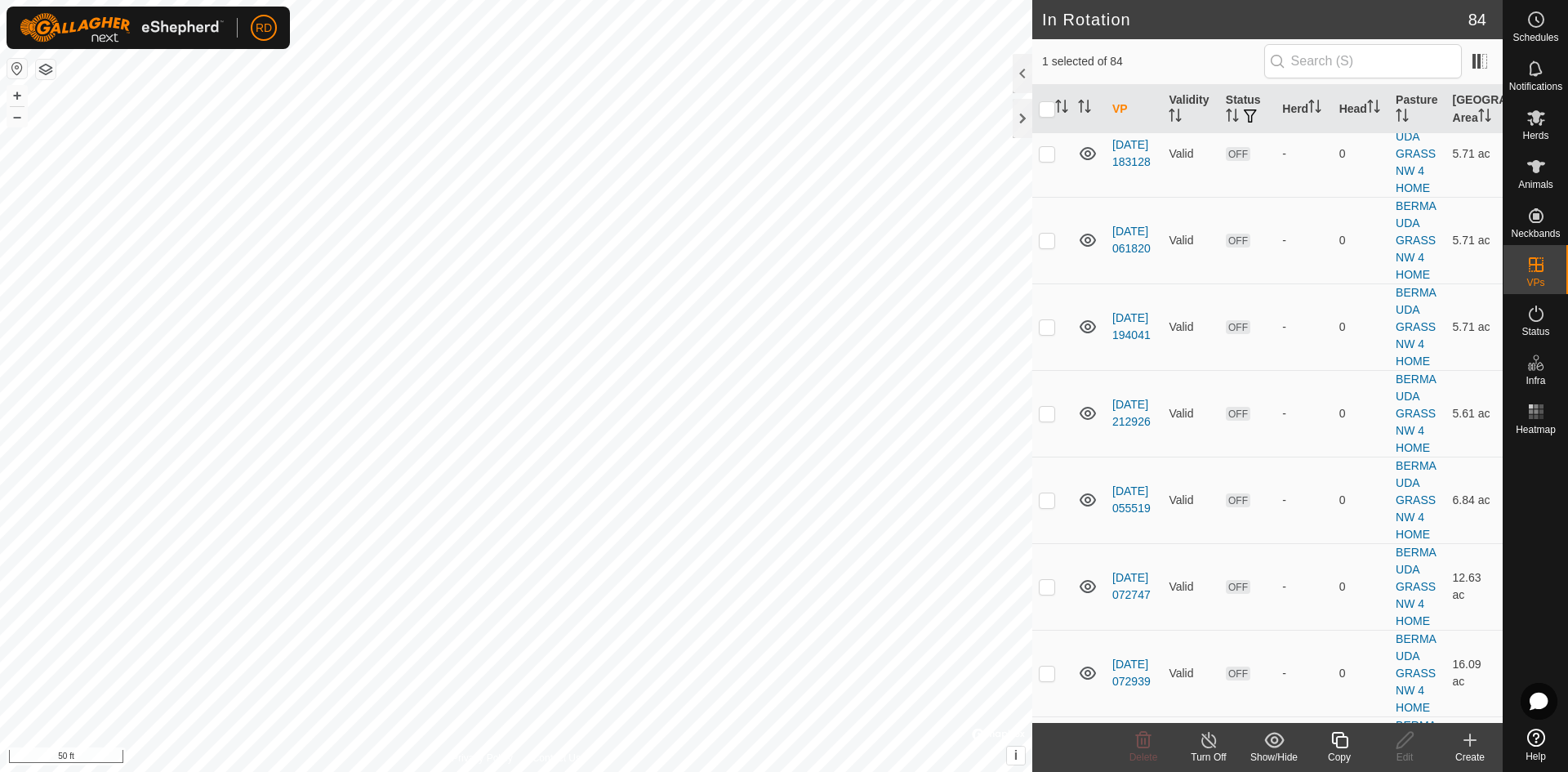
scroll to position [3209, 0]
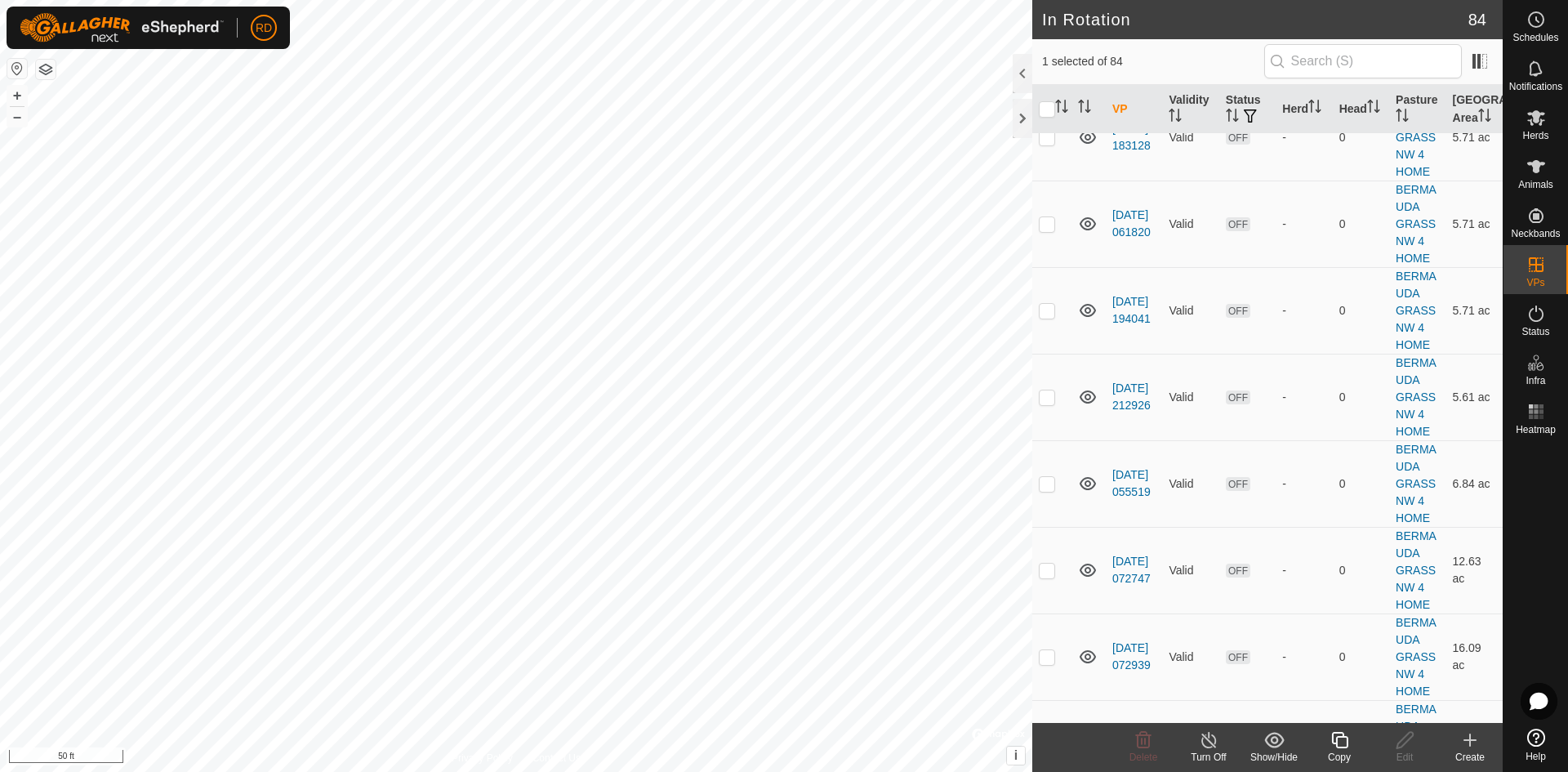
checkbox input "false"
